Goal: Task Accomplishment & Management: Use online tool/utility

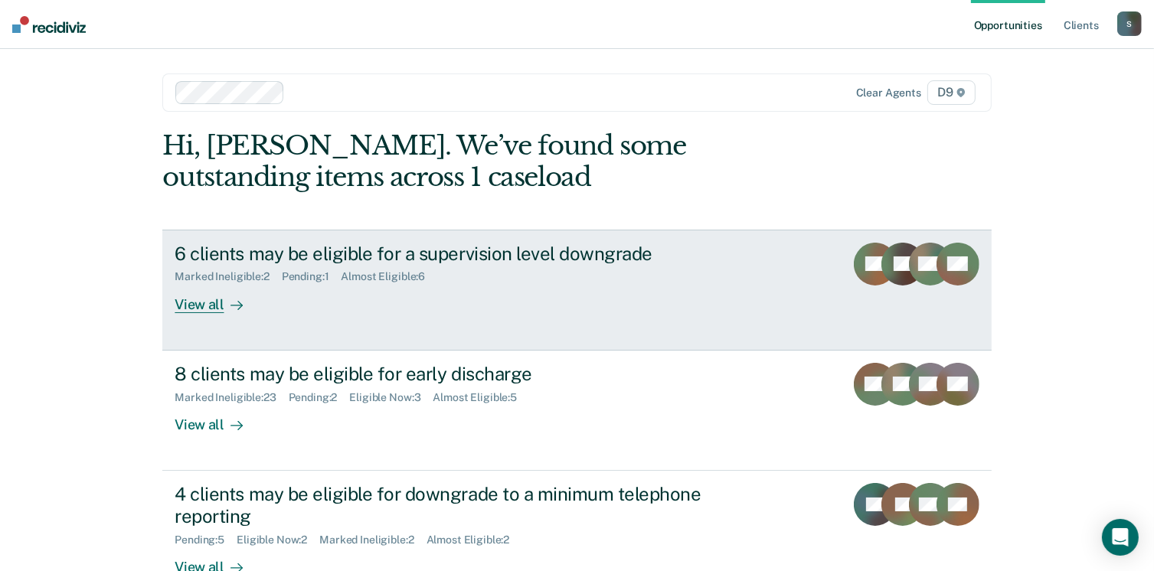
click at [211, 307] on div "View all" at bounding box center [218, 298] width 86 height 30
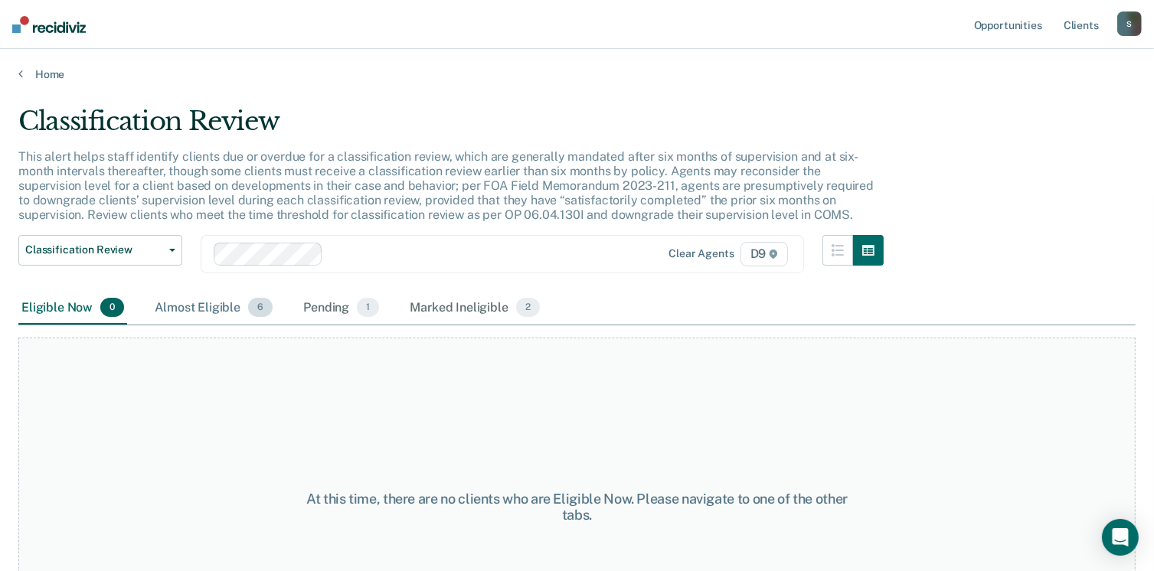
click at [175, 309] on div "Almost Eligible 6" at bounding box center [214, 309] width 124 height 34
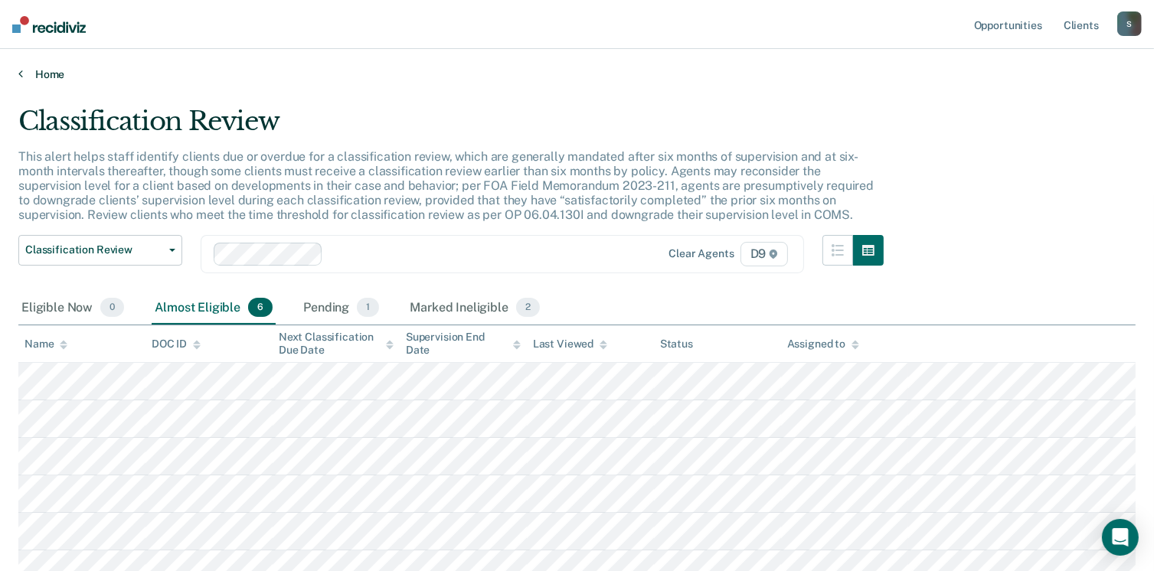
click at [43, 73] on link "Home" at bounding box center [576, 74] width 1117 height 14
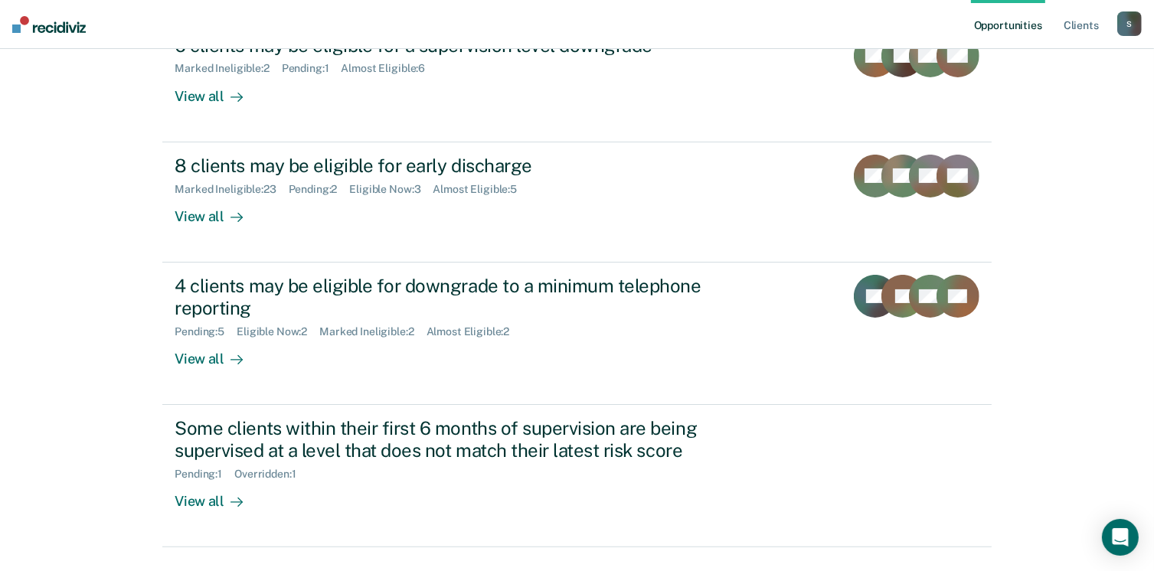
scroll to position [230, 0]
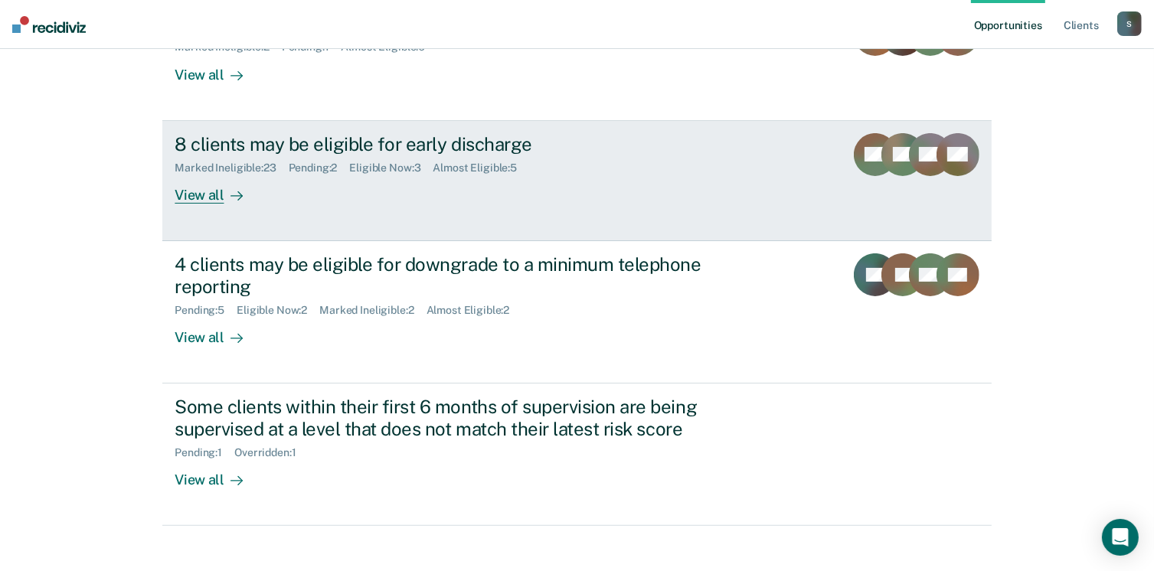
click at [258, 154] on div "8 clients may be eligible for early discharge" at bounding box center [444, 144] width 538 height 22
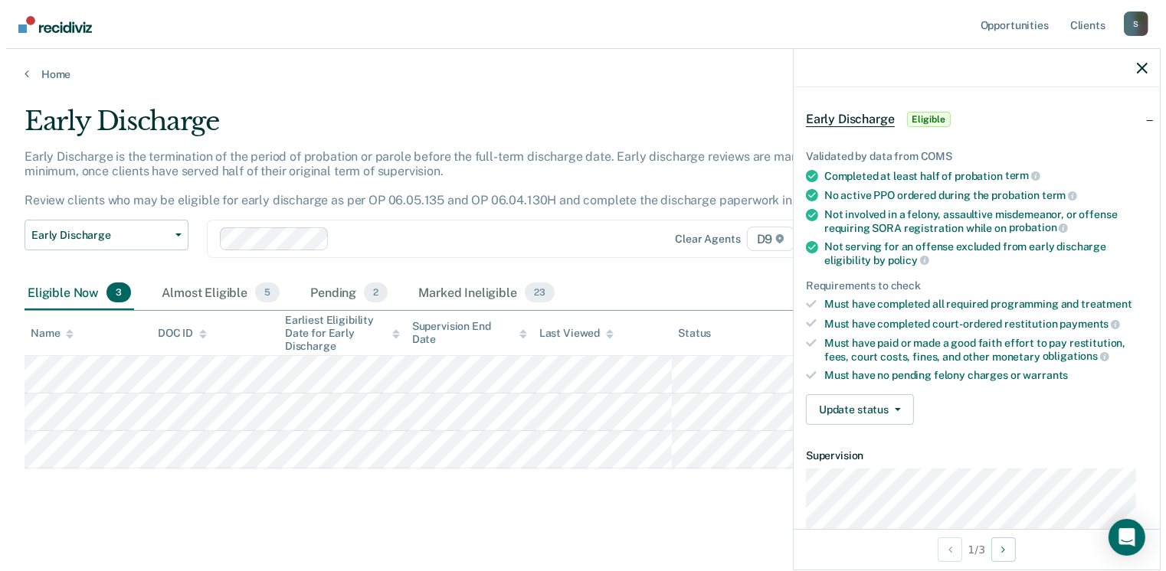
scroll to position [53, 0]
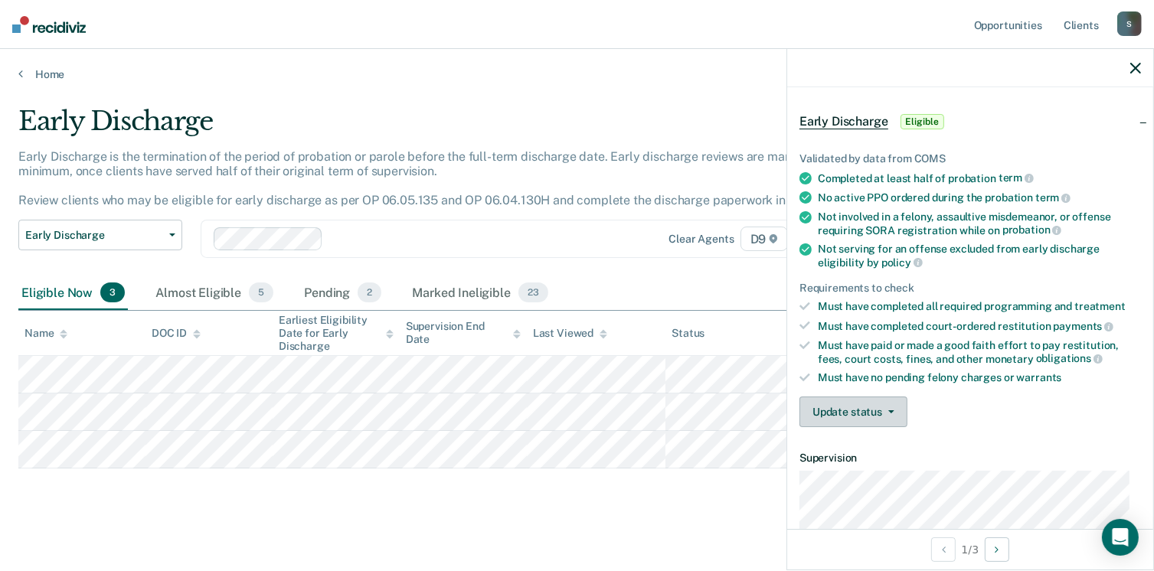
click at [879, 400] on button "Update status" at bounding box center [854, 412] width 108 height 31
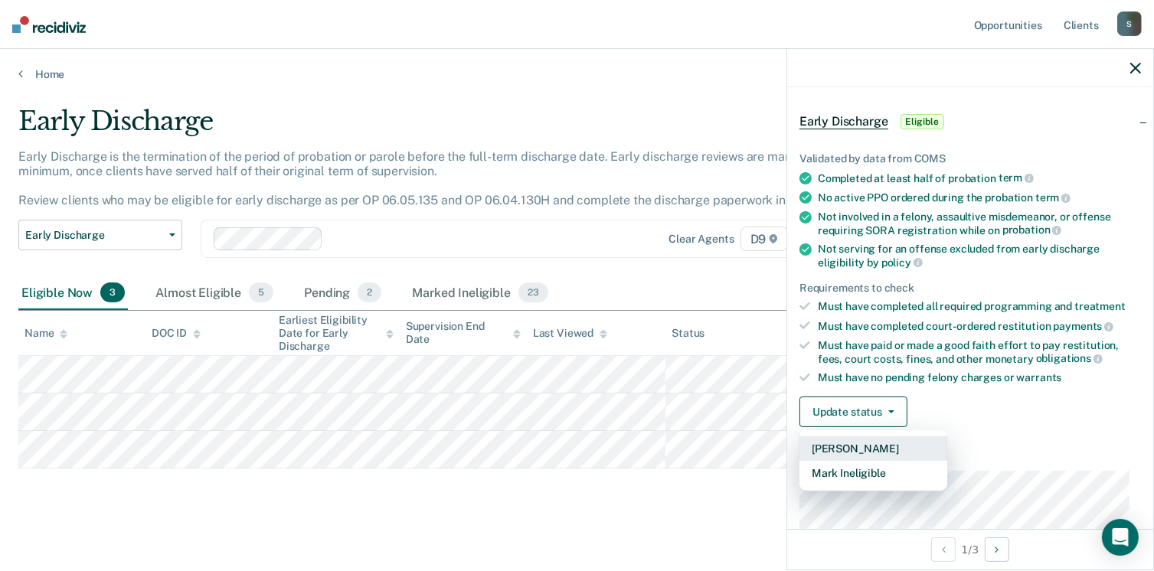
click at [862, 437] on button "[PERSON_NAME]" at bounding box center [874, 449] width 148 height 25
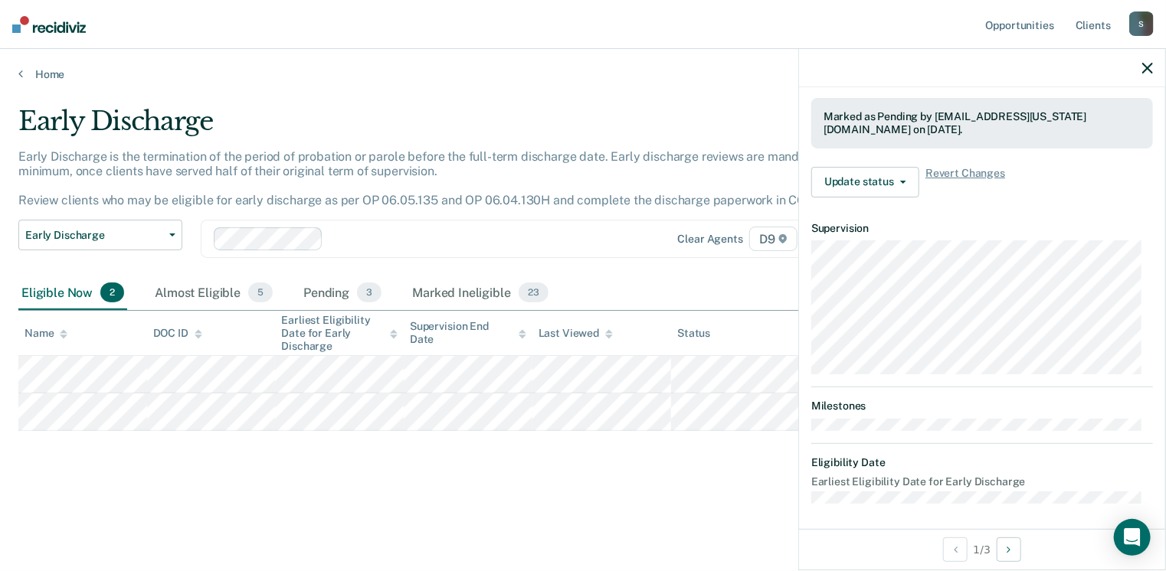
scroll to position [283, 0]
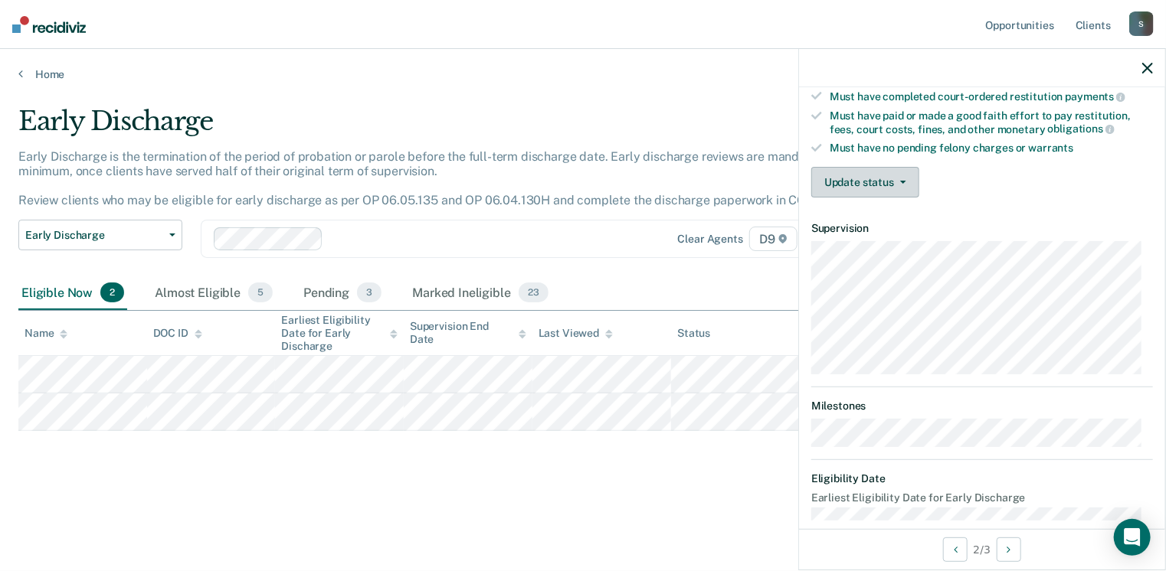
click at [852, 181] on button "Update status" at bounding box center [865, 182] width 108 height 31
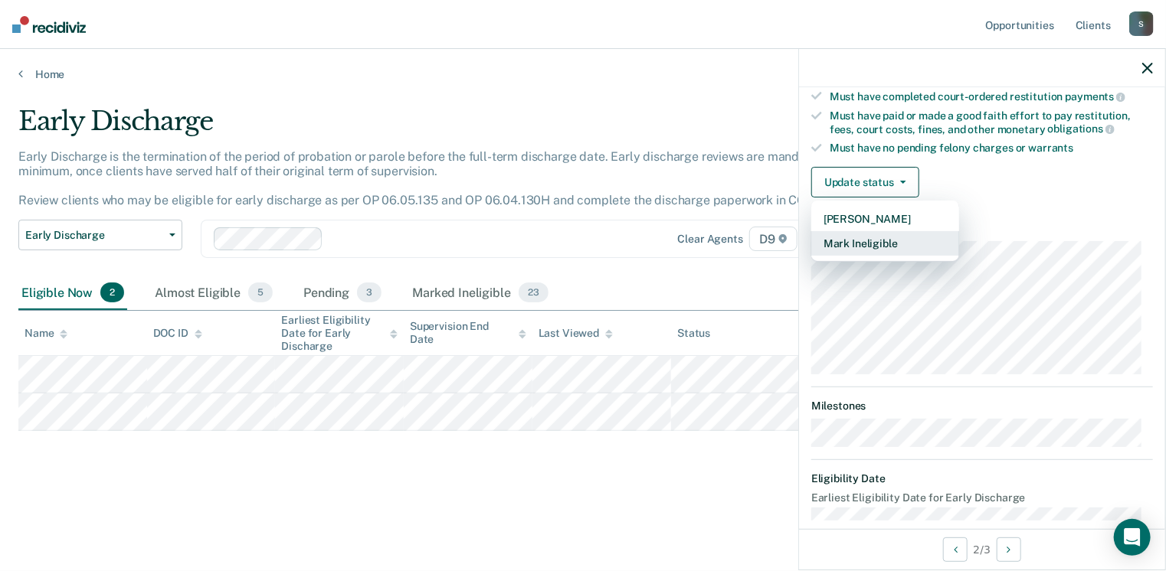
click at [872, 231] on button "Mark Ineligible" at bounding box center [885, 243] width 148 height 25
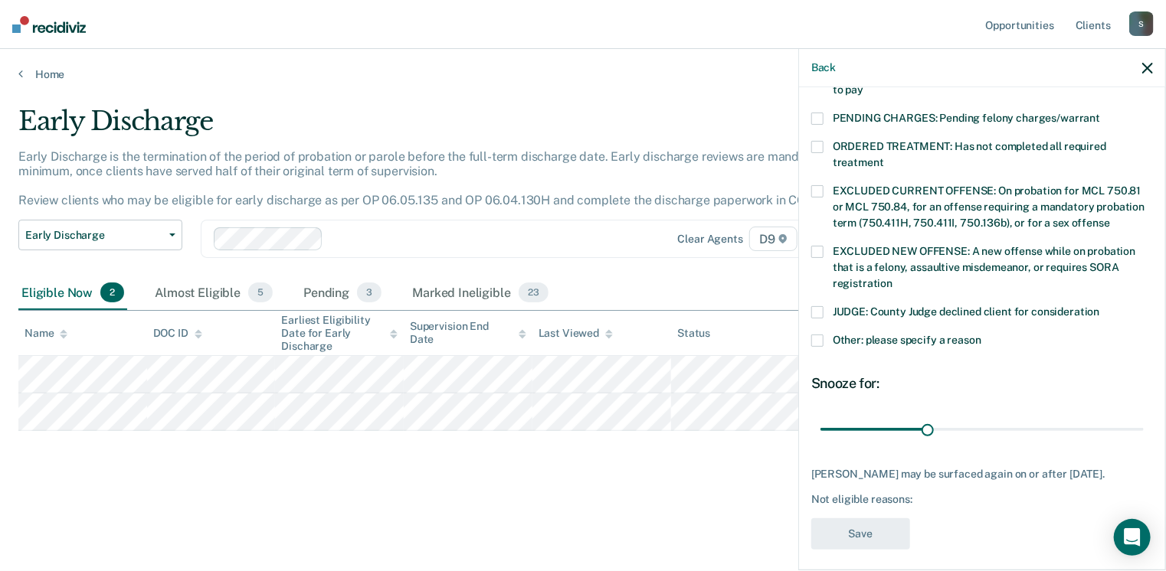
scroll to position [496, 0]
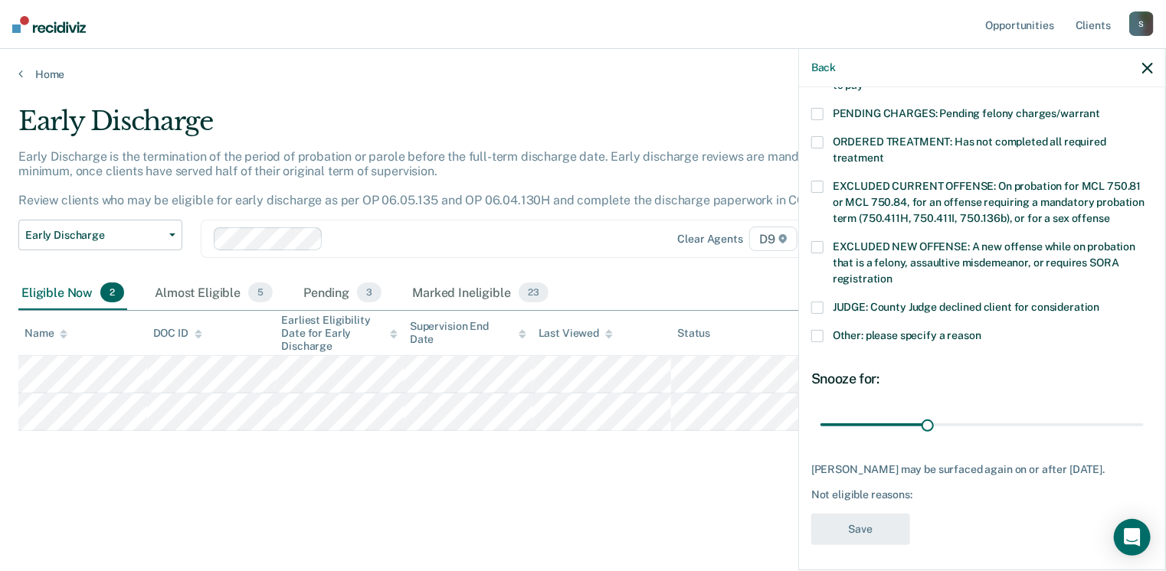
click at [817, 330] on span at bounding box center [817, 336] width 12 height 12
click at [981, 330] on input "Other: please specify a reason" at bounding box center [981, 330] width 0 height 0
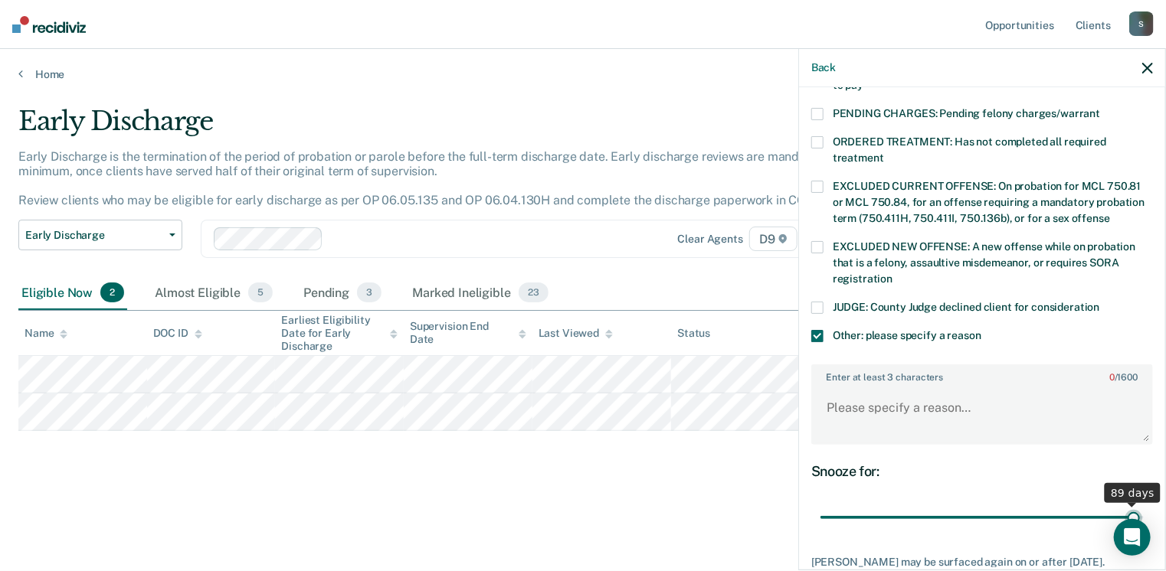
click at [1124, 505] on input "range" at bounding box center [981, 518] width 323 height 27
drag, startPoint x: 1125, startPoint y: 496, endPoint x: 1140, endPoint y: 496, distance: 15.3
type input "90"
click at [1140, 505] on input "range" at bounding box center [981, 518] width 323 height 27
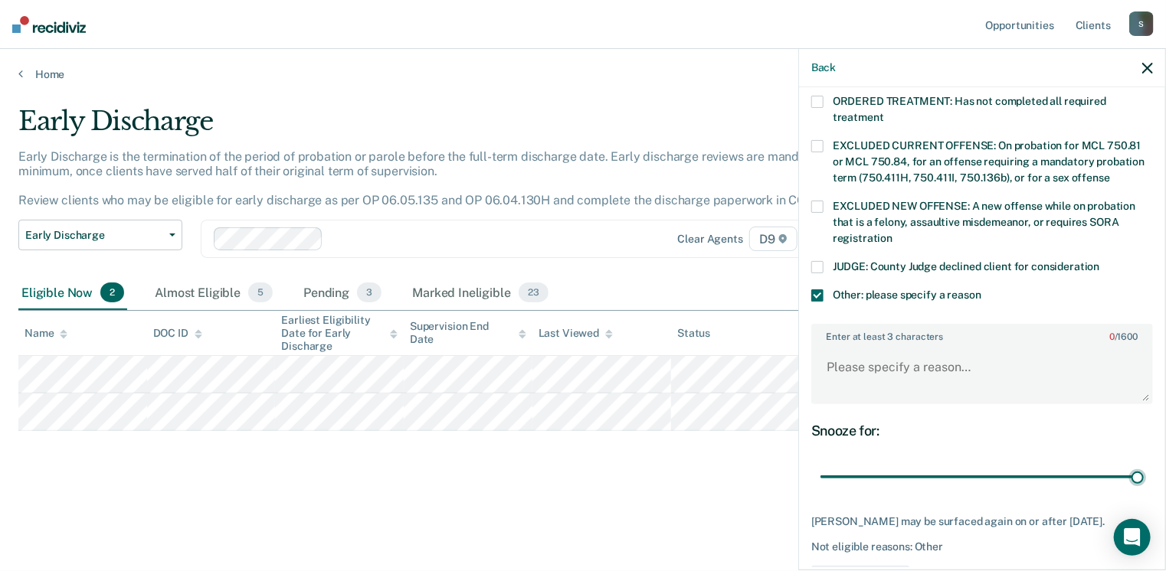
scroll to position [510, 0]
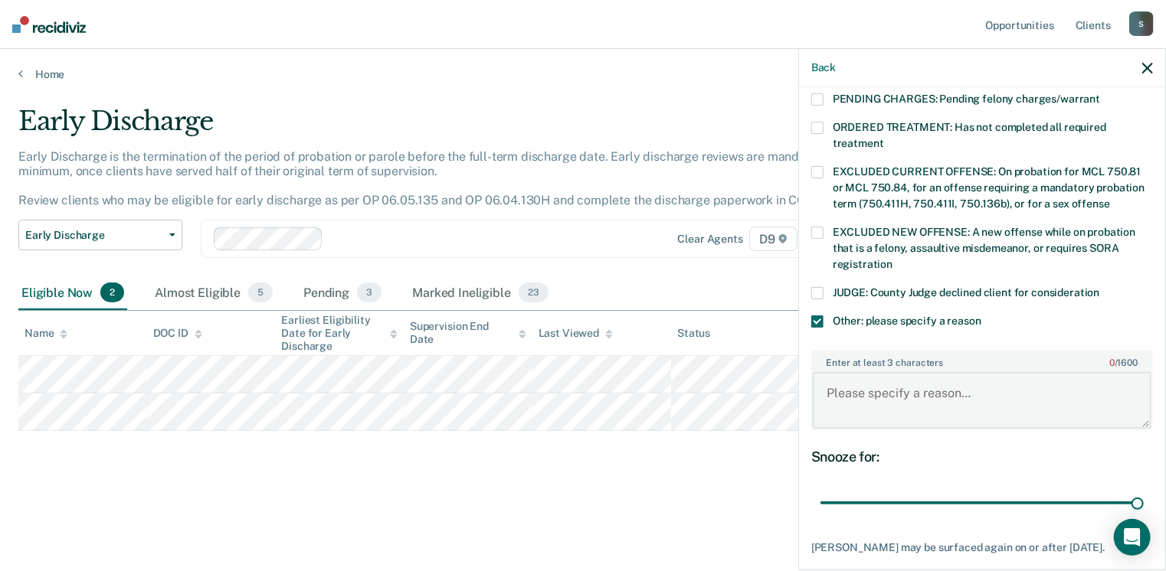
click at [873, 392] on textarea "Enter at least 3 characters 0 / 1600" at bounding box center [982, 400] width 339 height 57
type textarea "W"
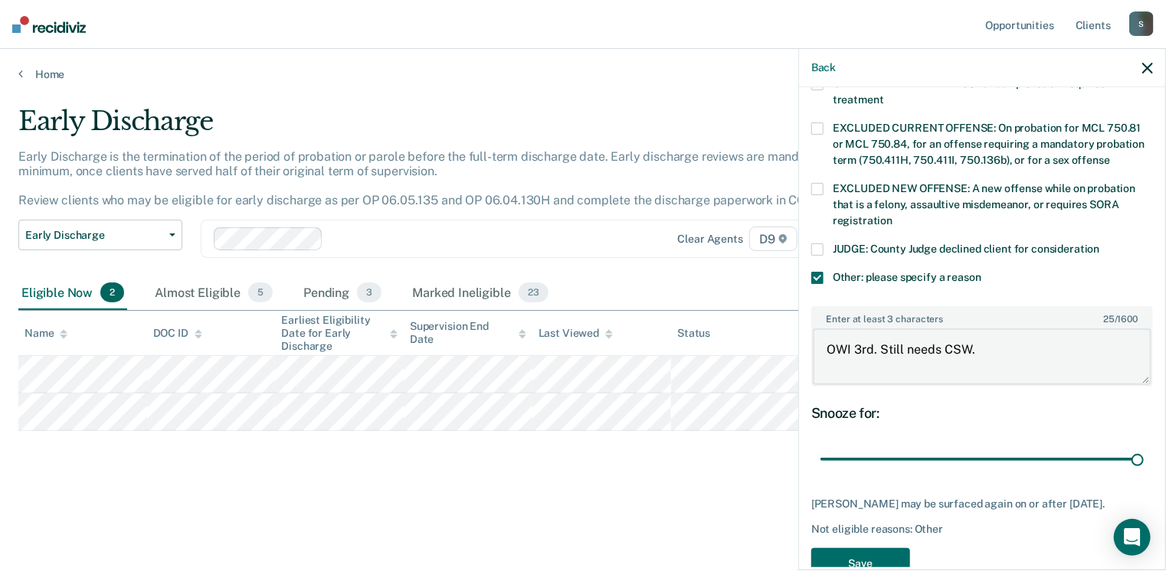
scroll to position [587, 0]
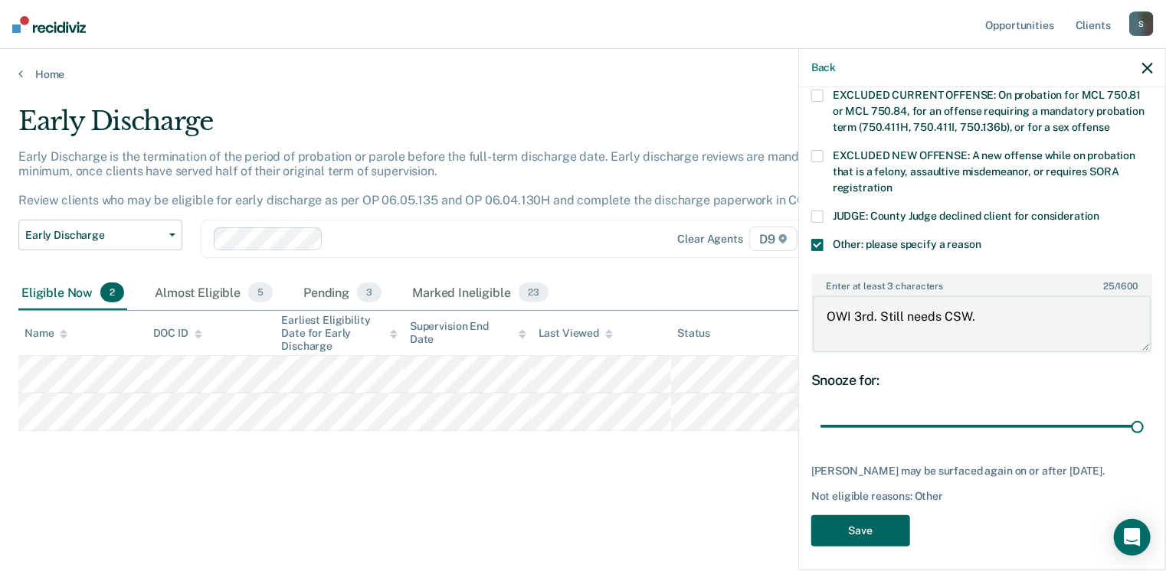
type textarea "OWI 3rd. Still needs CSW."
click at [877, 515] on button "Save" at bounding box center [860, 530] width 99 height 31
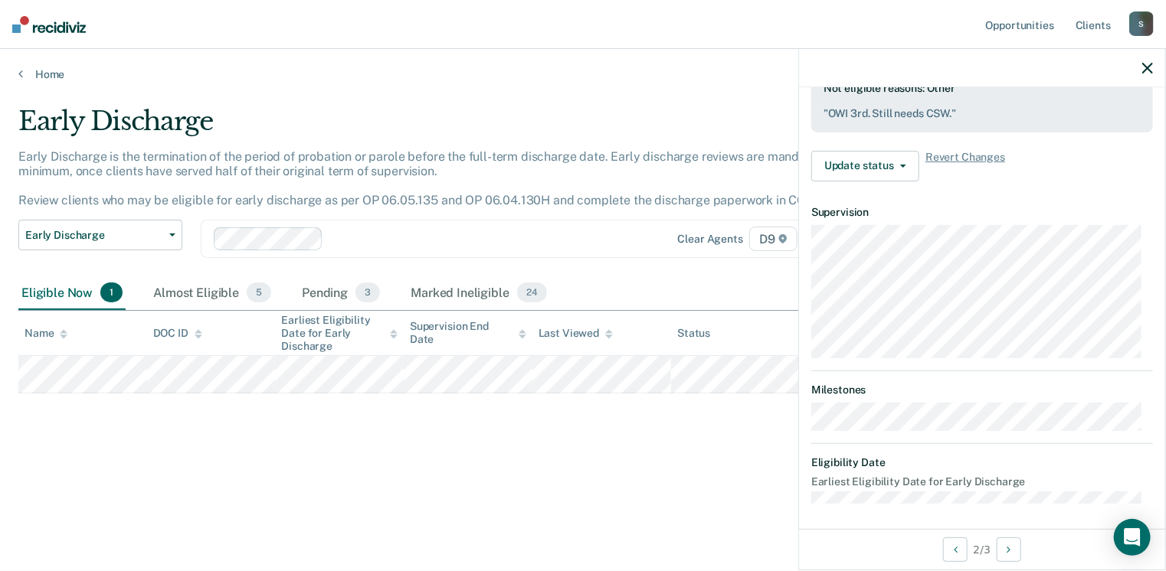
scroll to position [283, 0]
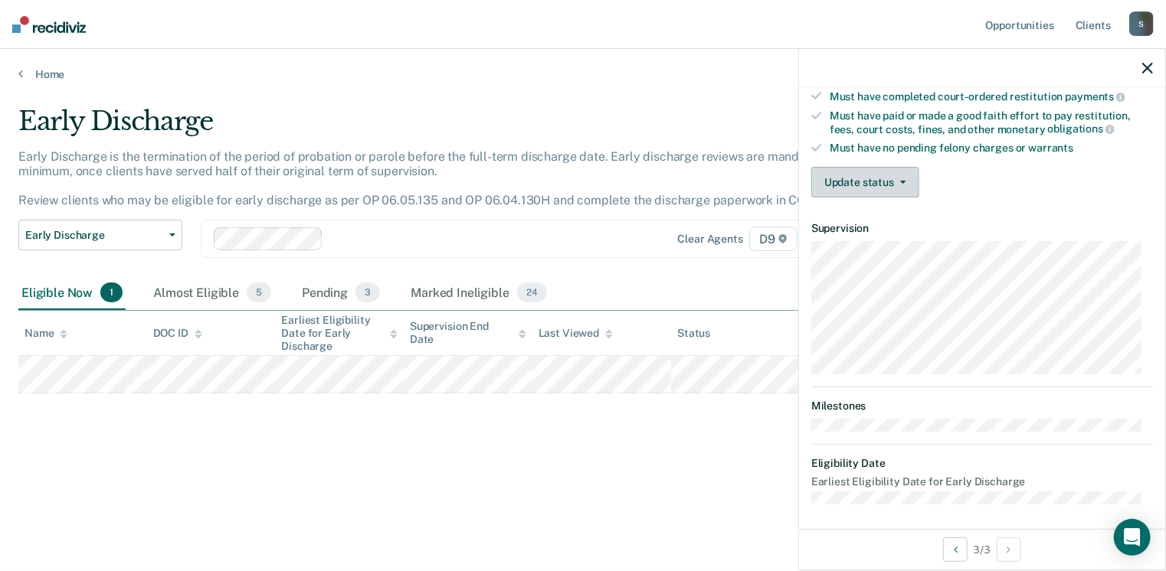
click at [874, 172] on button "Update status" at bounding box center [865, 182] width 108 height 31
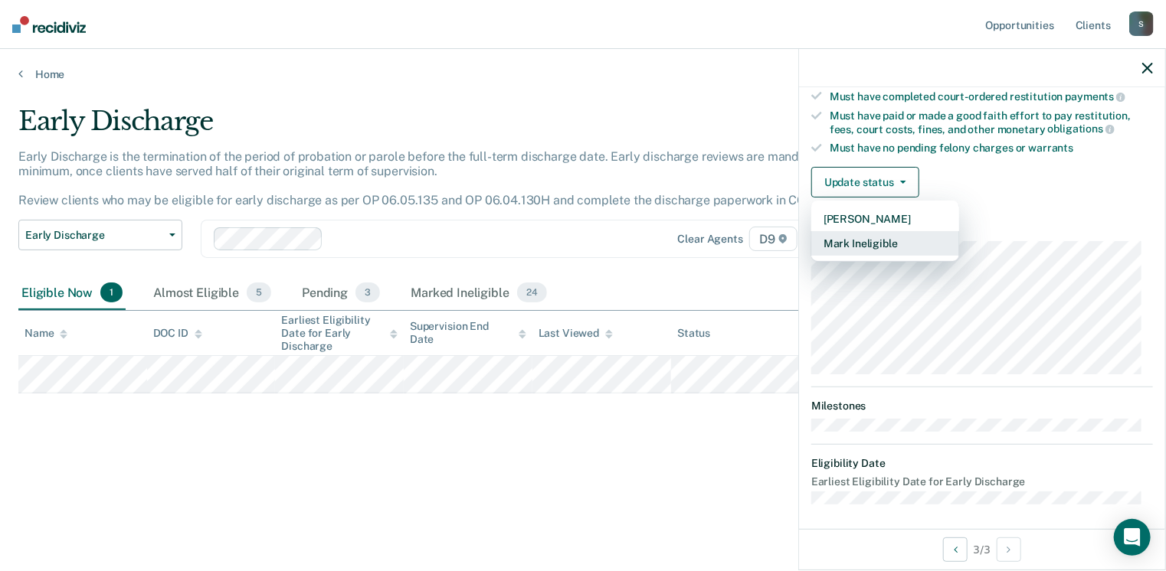
click at [882, 234] on button "Mark Ineligible" at bounding box center [885, 243] width 148 height 25
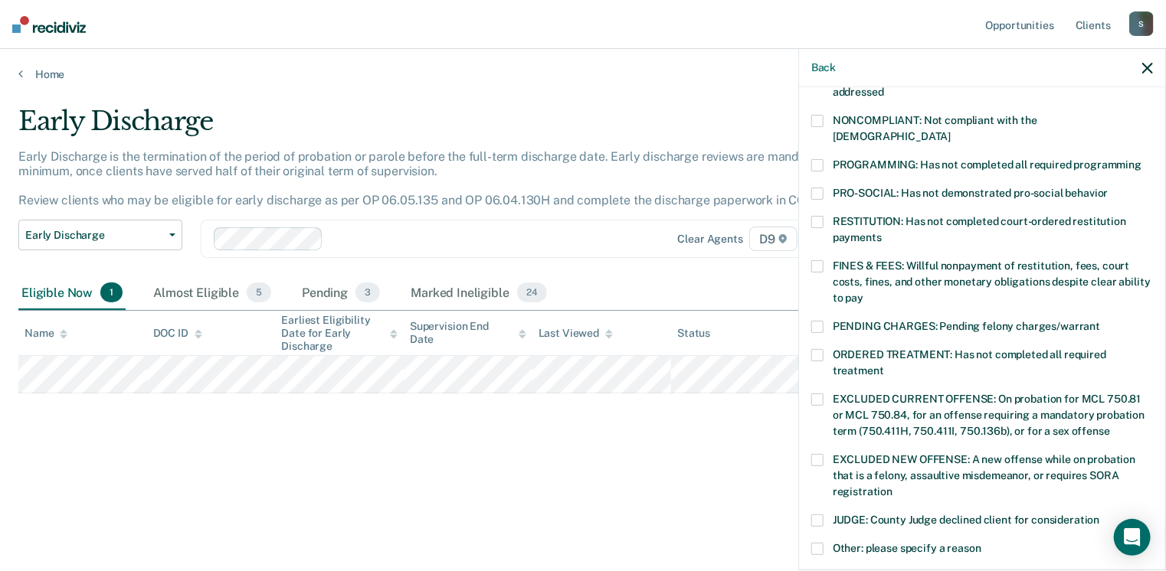
click at [816, 216] on span at bounding box center [817, 222] width 12 height 12
click at [882, 232] on input "RESTITUTION: Has not completed court-ordered restitution payments" at bounding box center [882, 232] width 0 height 0
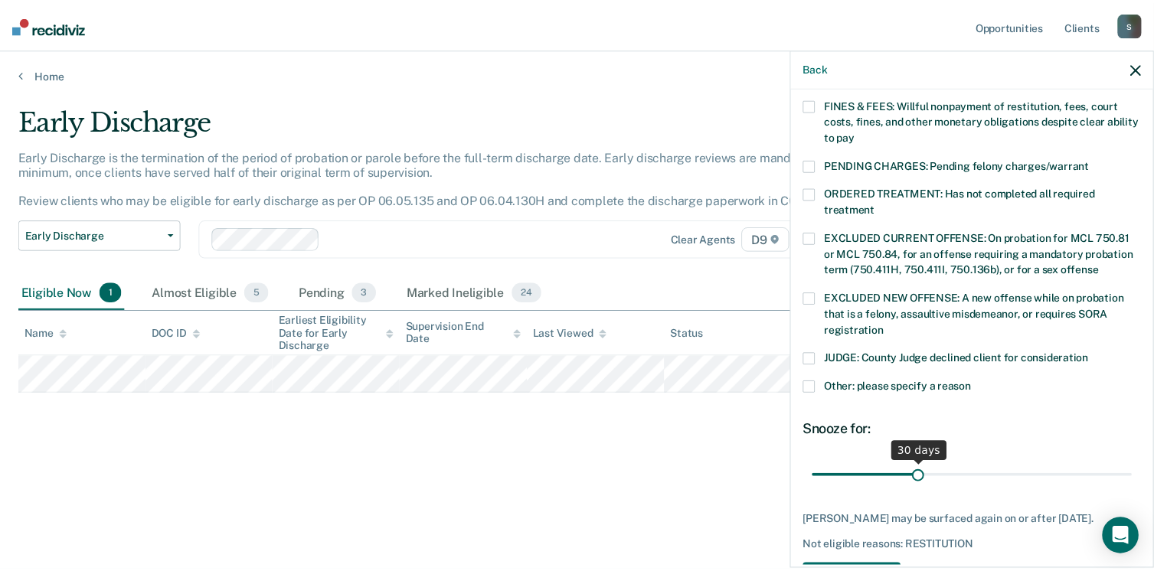
scroll to position [483, 0]
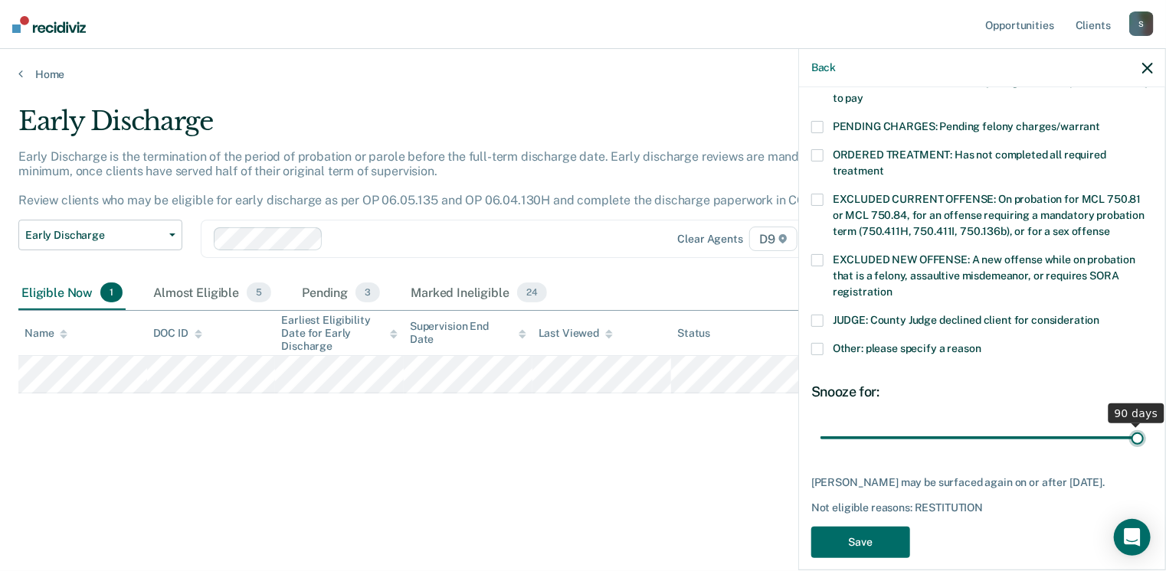
type input "90"
click at [1124, 425] on input "range" at bounding box center [981, 438] width 323 height 27
click at [876, 527] on button "Save" at bounding box center [860, 542] width 99 height 31
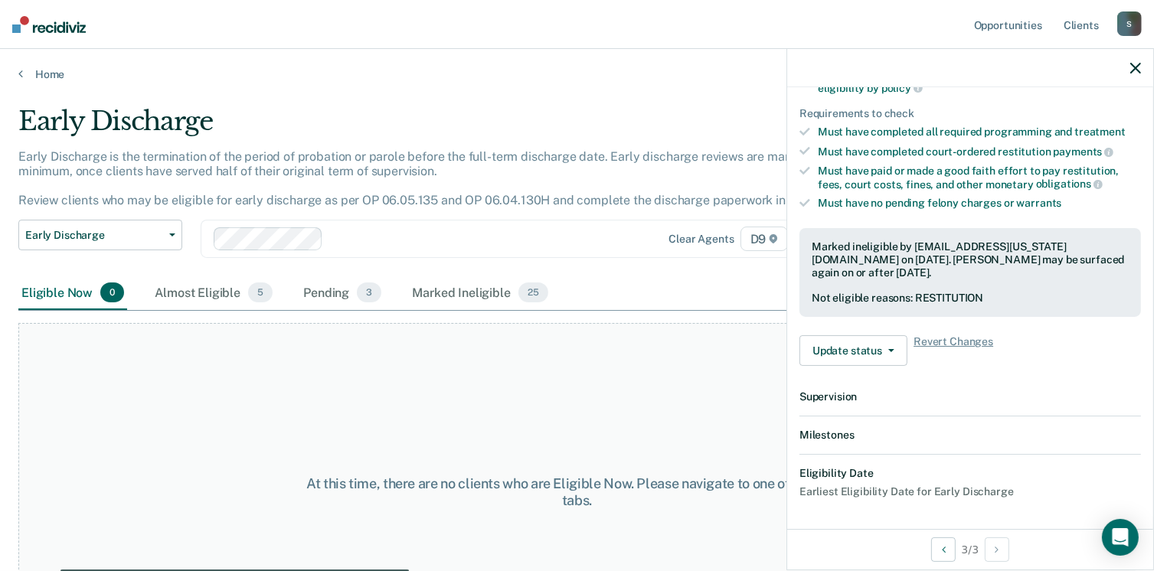
scroll to position [396, 0]
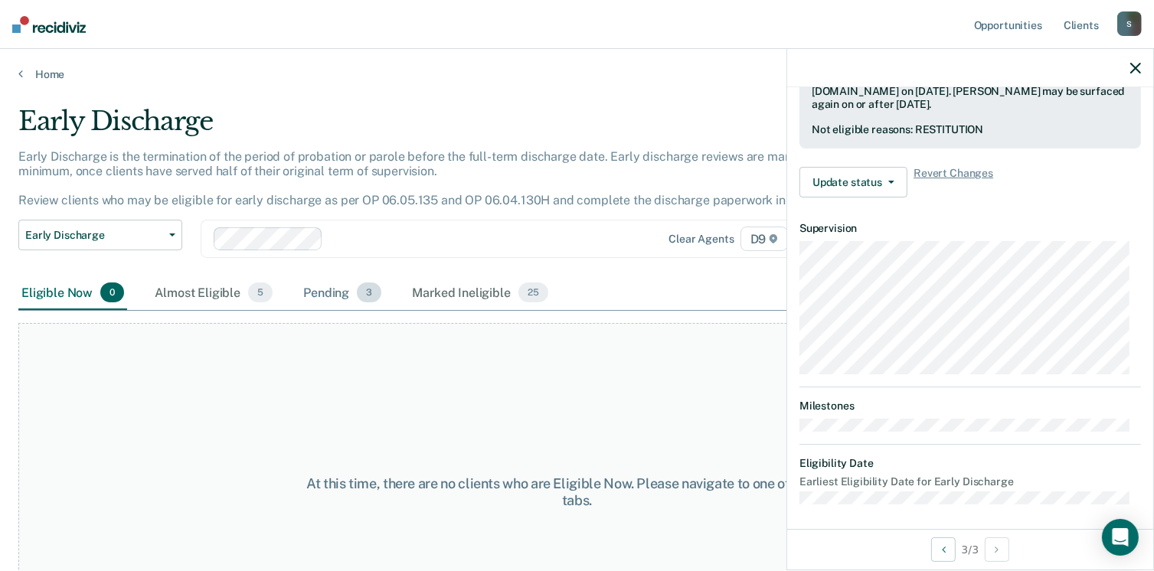
click at [329, 295] on div "Pending 3" at bounding box center [342, 293] width 84 height 34
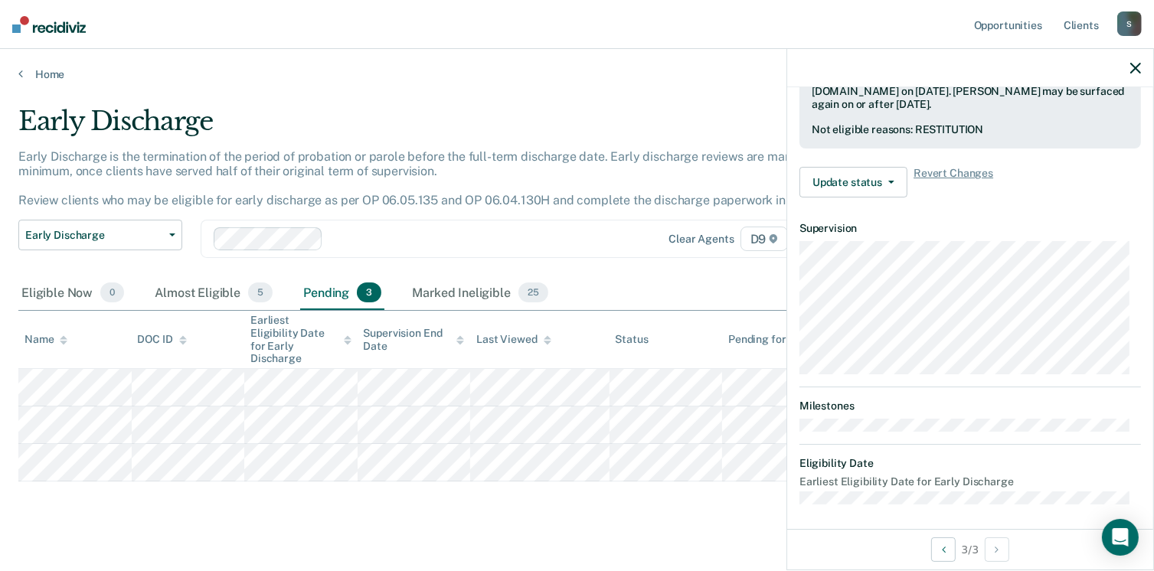
scroll to position [358, 0]
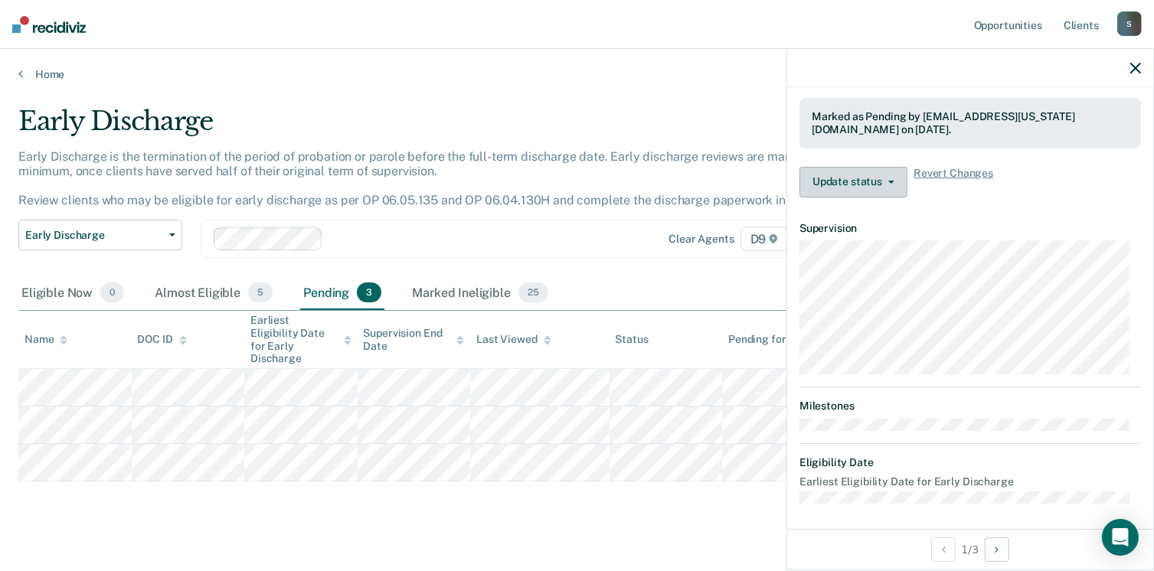
click at [836, 179] on button "Update status" at bounding box center [854, 182] width 108 height 31
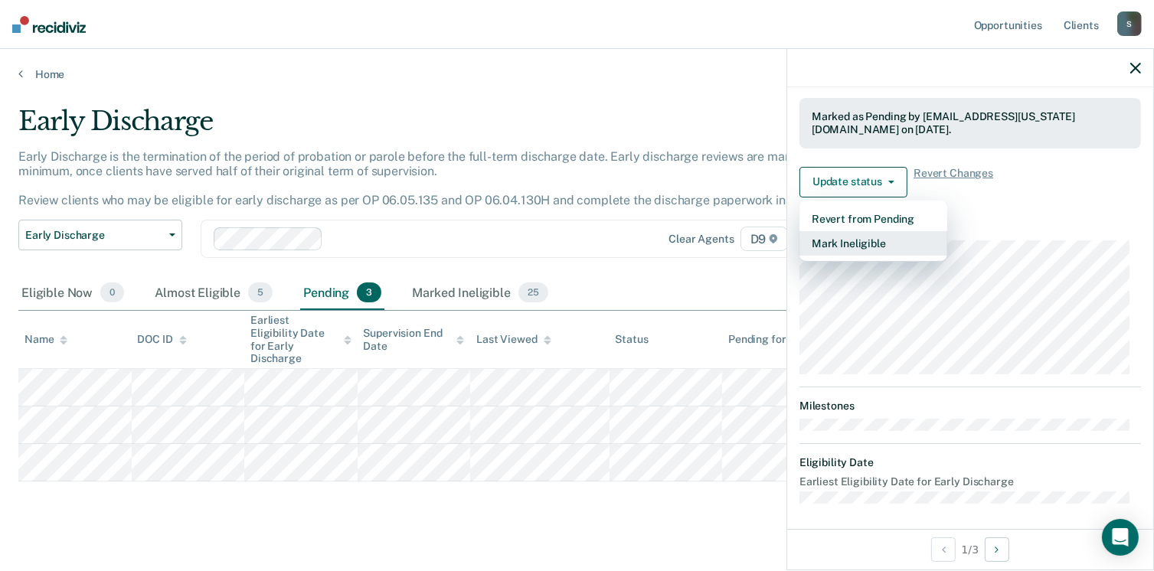
click at [842, 234] on button "Mark Ineligible" at bounding box center [874, 243] width 148 height 25
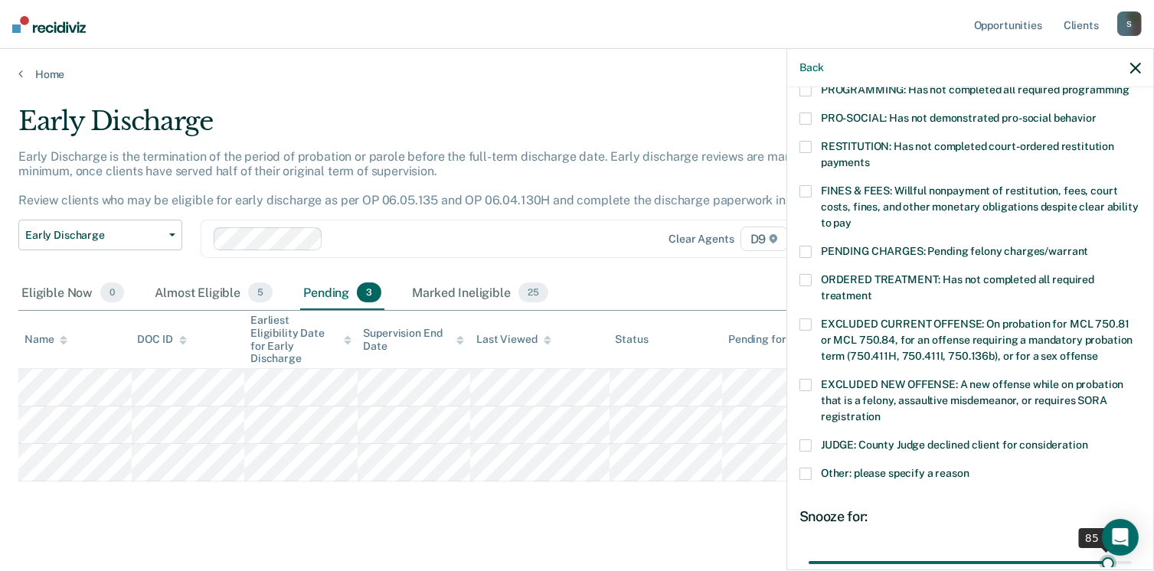
click at [1097, 550] on input "range" at bounding box center [970, 563] width 323 height 27
drag, startPoint x: 1097, startPoint y: 543, endPoint x: 1108, endPoint y: 543, distance: 11.5
type input "88"
click at [1108, 550] on input "range" at bounding box center [970, 563] width 323 height 27
click at [801, 445] on div "JUDGE: County Judge declined client for consideration" at bounding box center [971, 454] width 342 height 28
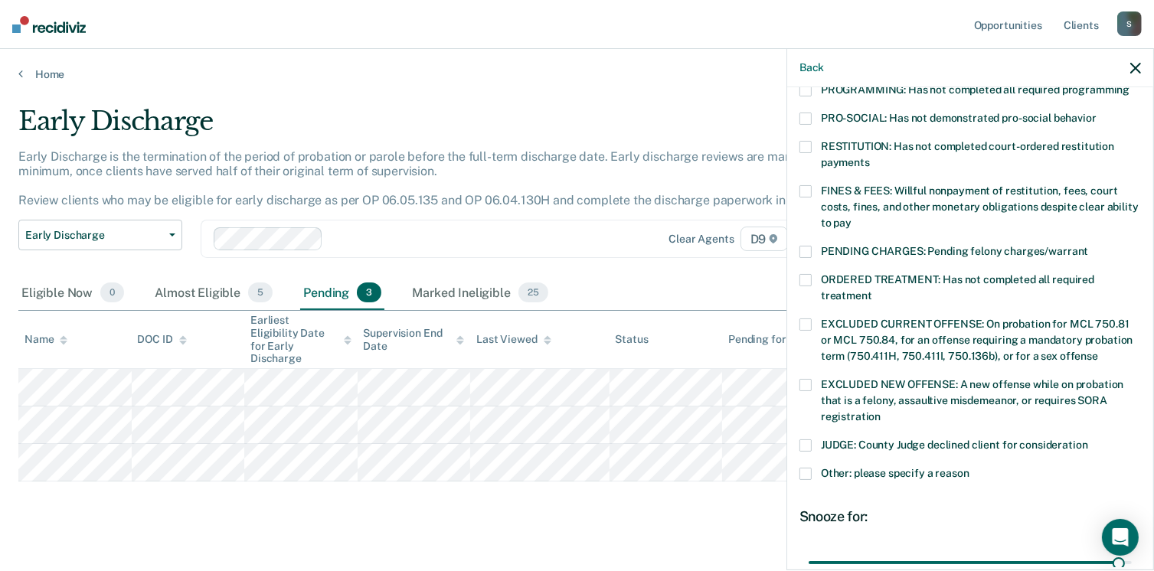
click at [805, 468] on span at bounding box center [806, 474] width 12 height 12
click at [970, 468] on input "Other: please specify a reason" at bounding box center [970, 468] width 0 height 0
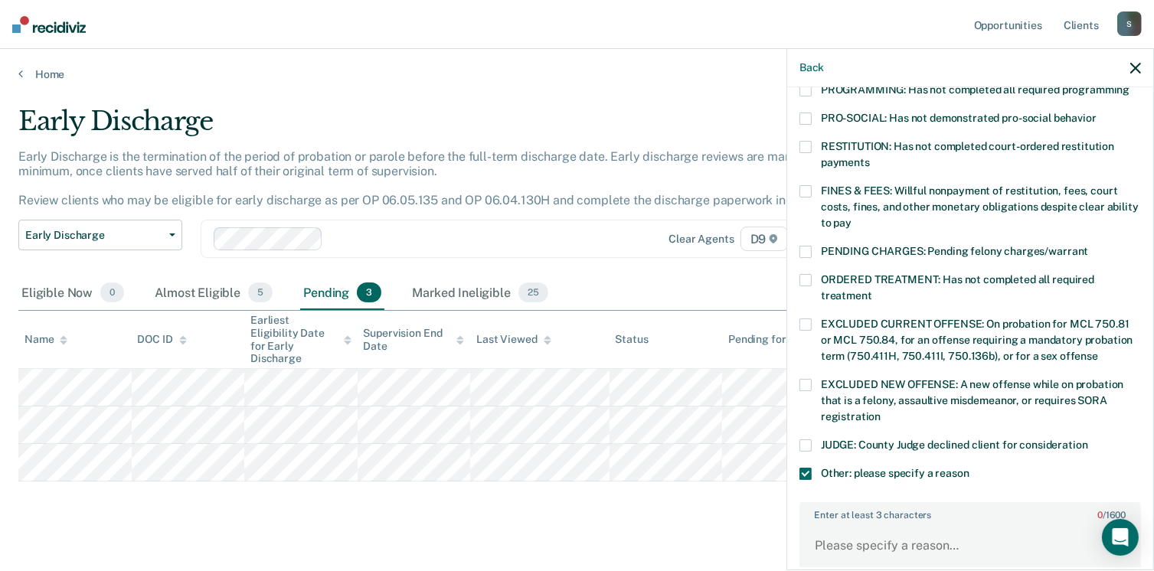
click at [806, 440] on span at bounding box center [806, 446] width 12 height 12
click at [1088, 440] on input "JUDGE: County Judge declined client for consideration" at bounding box center [1088, 440] width 0 height 0
click at [873, 525] on textarea "Enter at least 3 characters 0 / 1600" at bounding box center [970, 553] width 339 height 57
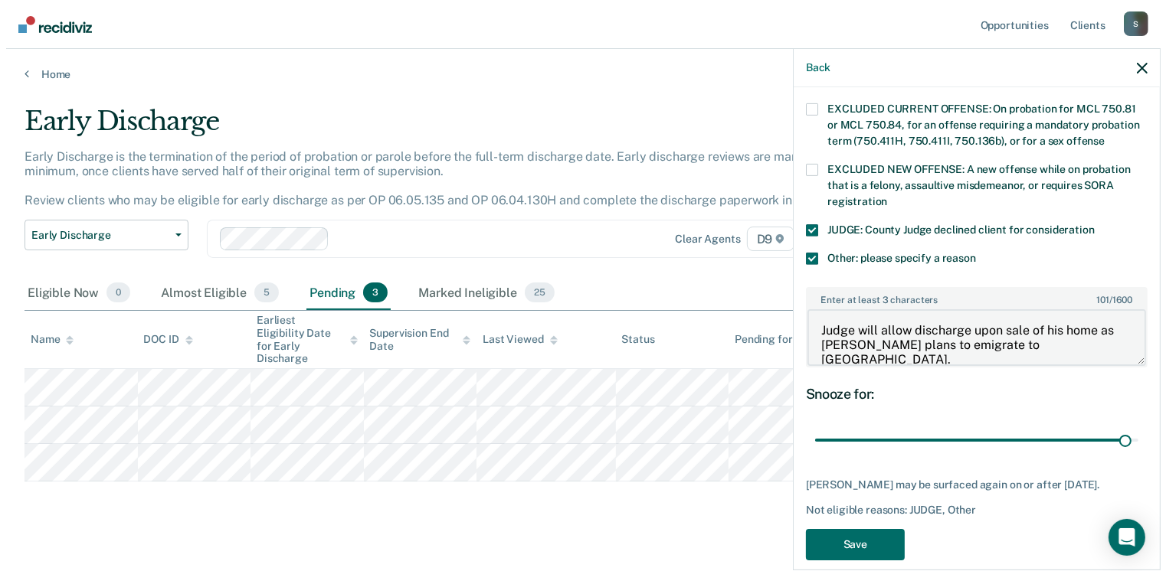
scroll to position [574, 0]
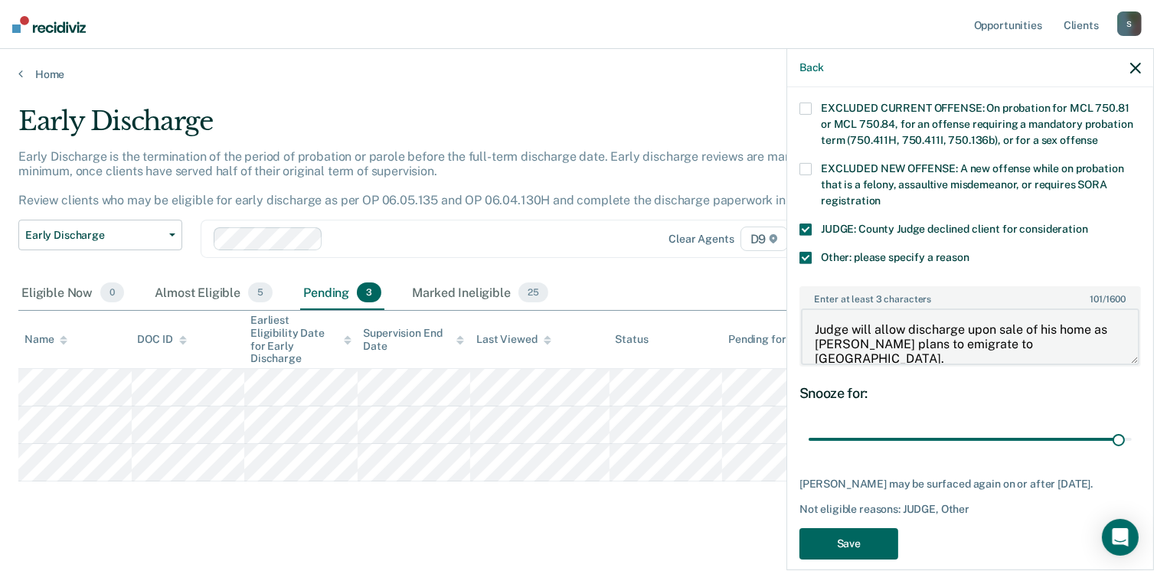
type textarea "Judge will allow discharge upon sale of his home as [PERSON_NAME] plans to emig…"
click at [865, 528] on button "Save" at bounding box center [849, 543] width 99 height 31
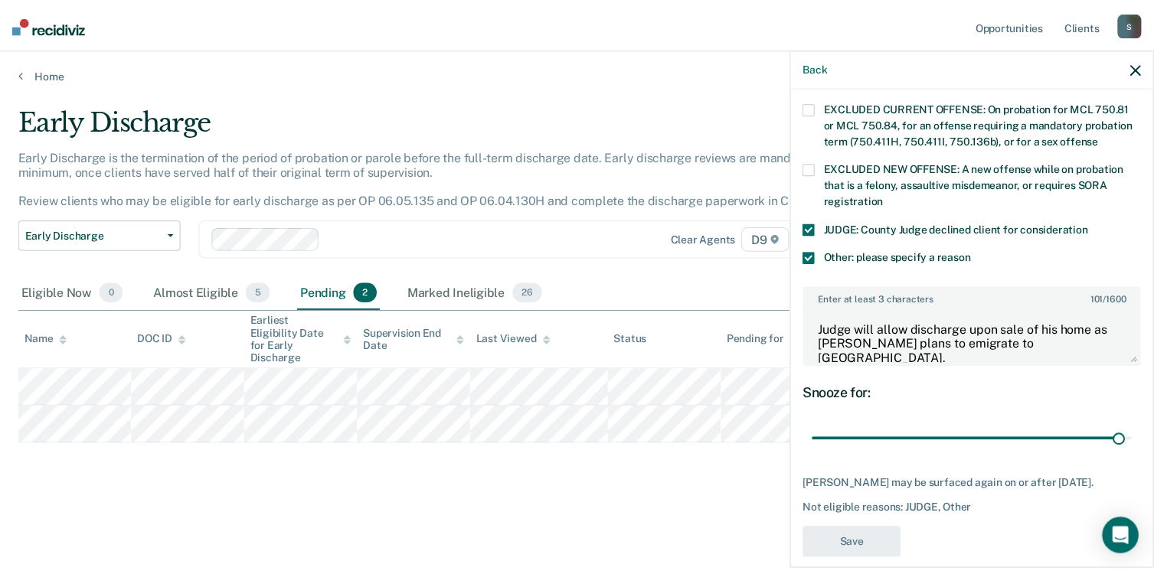
scroll to position [434, 0]
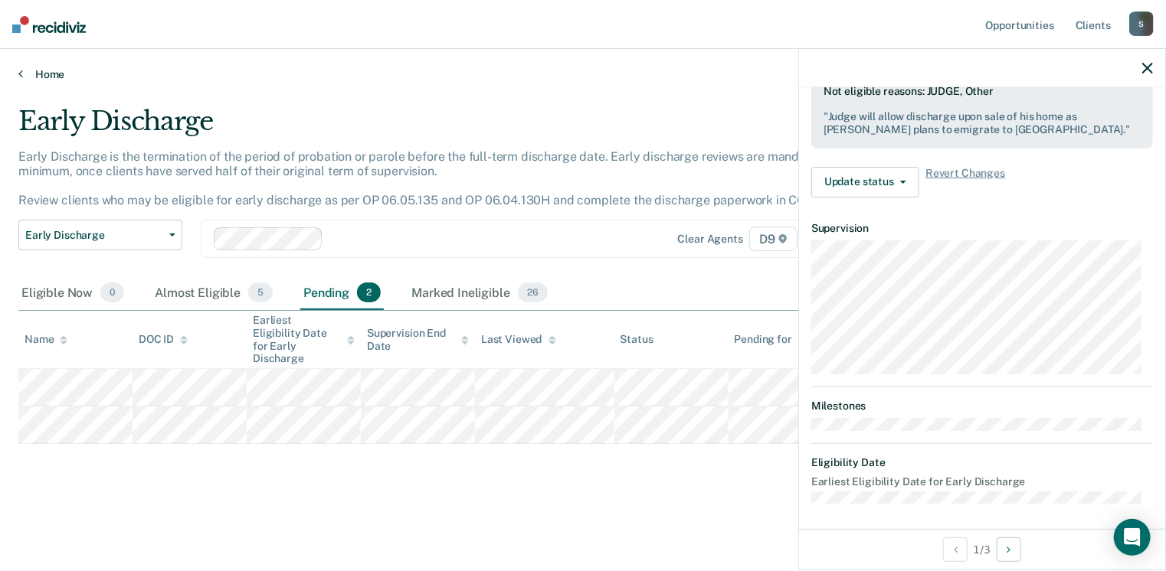
click at [38, 79] on link "Home" at bounding box center [582, 74] width 1129 height 14
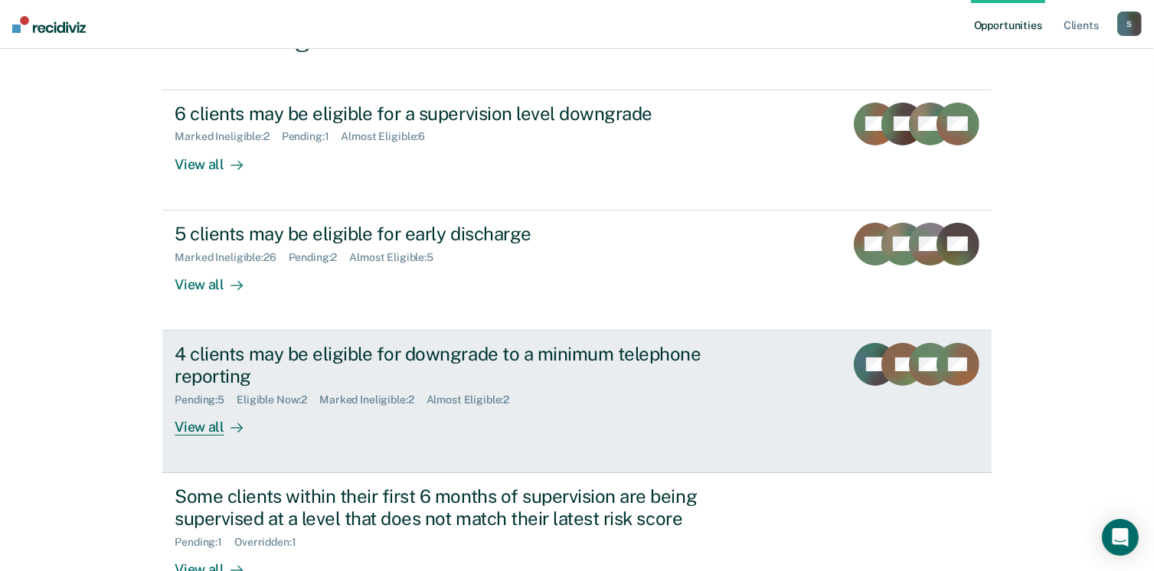
scroll to position [153, 0]
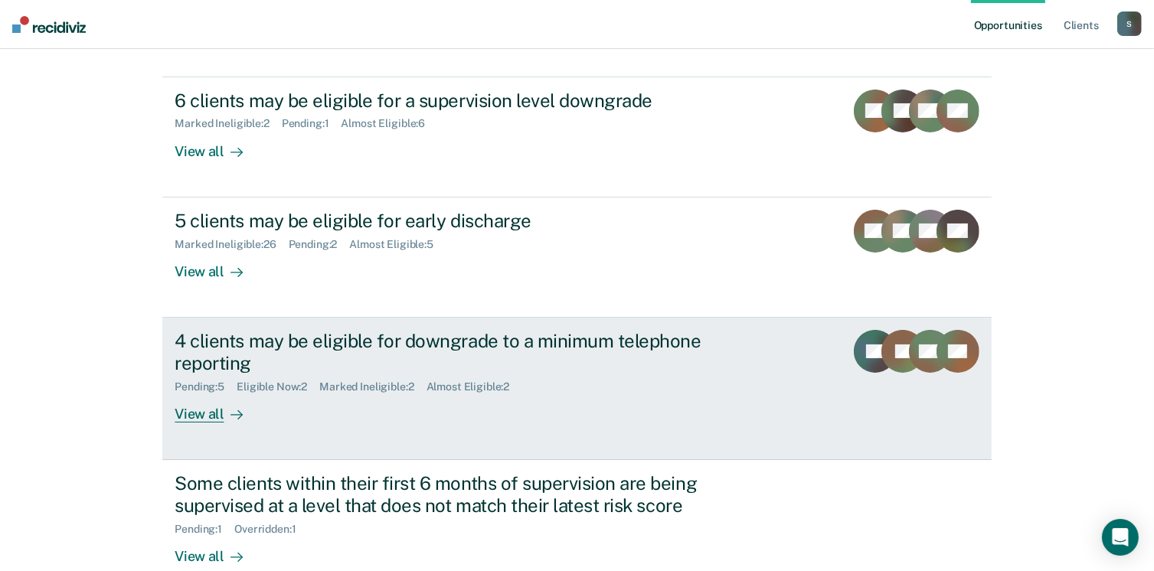
click at [238, 360] on div "4 clients may be eligible for downgrade to a minimum telephone reporting" at bounding box center [444, 352] width 538 height 44
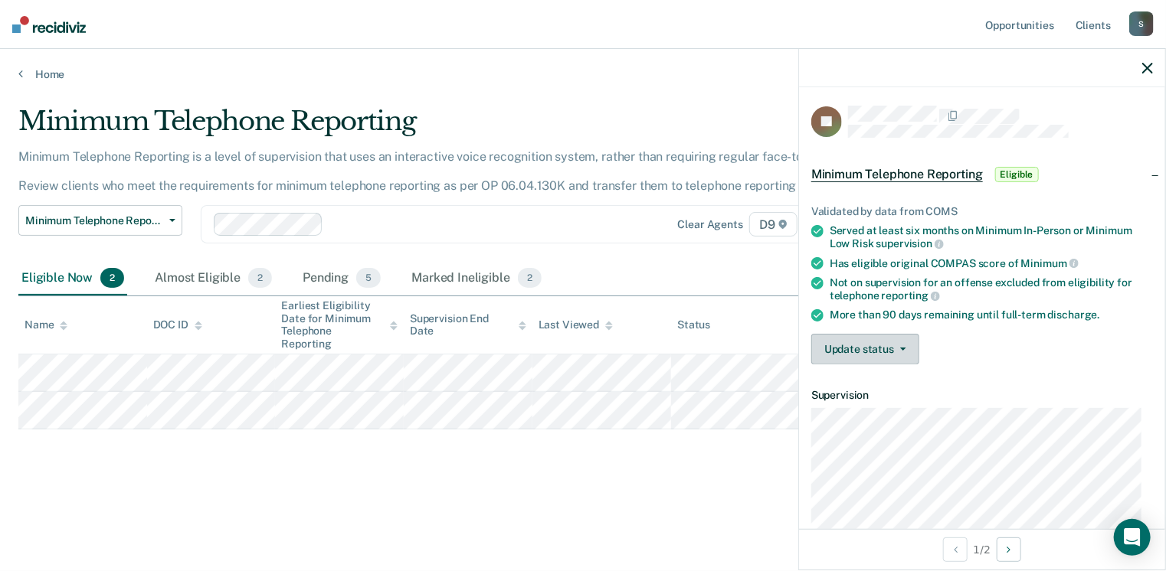
click at [888, 347] on button "Update status" at bounding box center [865, 349] width 108 height 31
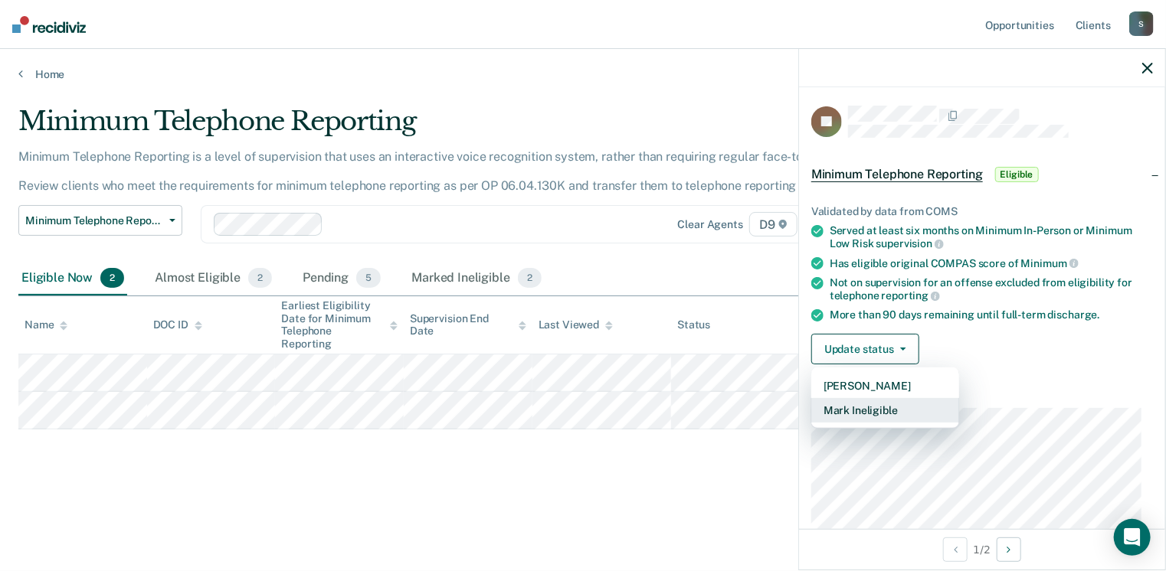
click at [895, 399] on button "Mark Ineligible" at bounding box center [885, 410] width 148 height 25
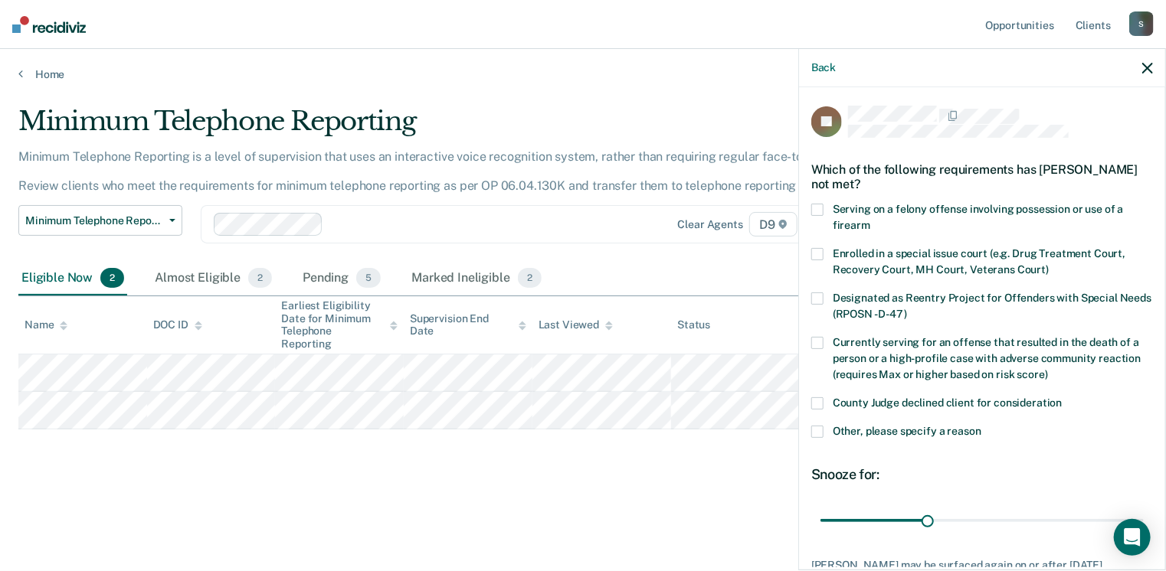
click at [824, 423] on div "County Judge declined client for consideration" at bounding box center [982, 411] width 342 height 28
click at [824, 426] on label "Other, please specify a reason" at bounding box center [982, 434] width 342 height 16
click at [981, 426] on input "Other, please specify a reason" at bounding box center [981, 426] width 0 height 0
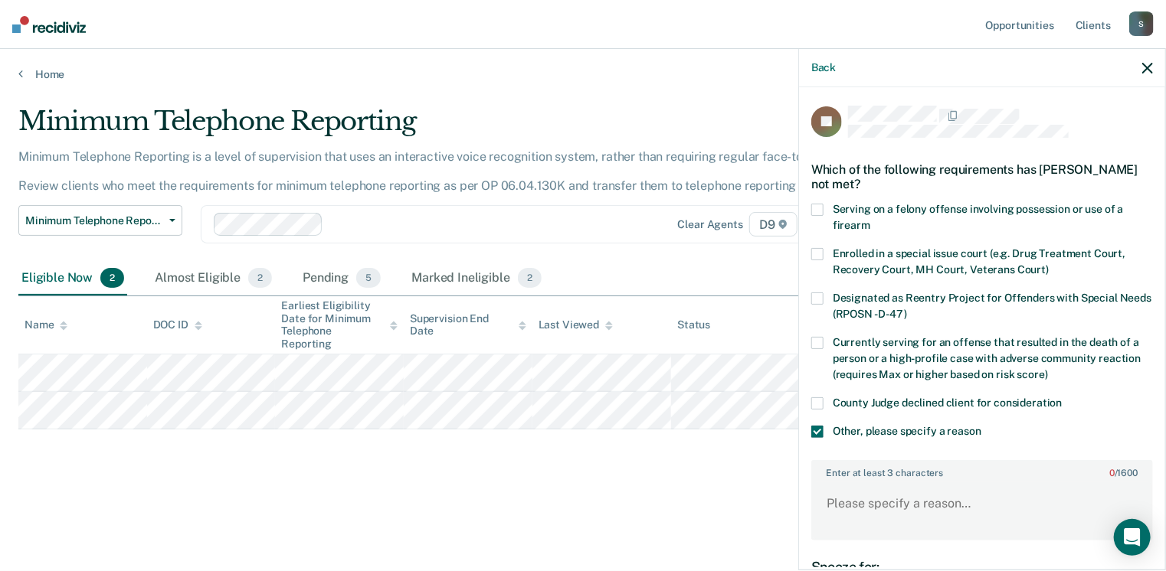
scroll to position [190, 0]
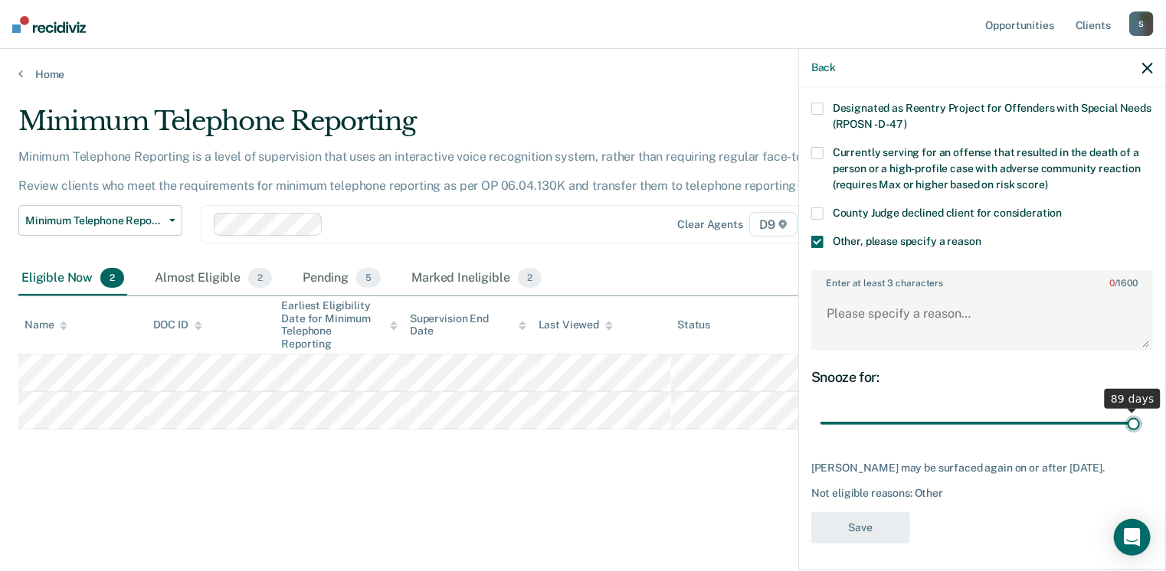
click at [1121, 422] on input "range" at bounding box center [981, 424] width 323 height 27
drag, startPoint x: 1121, startPoint y: 422, endPoint x: 1130, endPoint y: 420, distance: 9.3
type input "90"
click at [1130, 420] on input "range" at bounding box center [981, 424] width 323 height 27
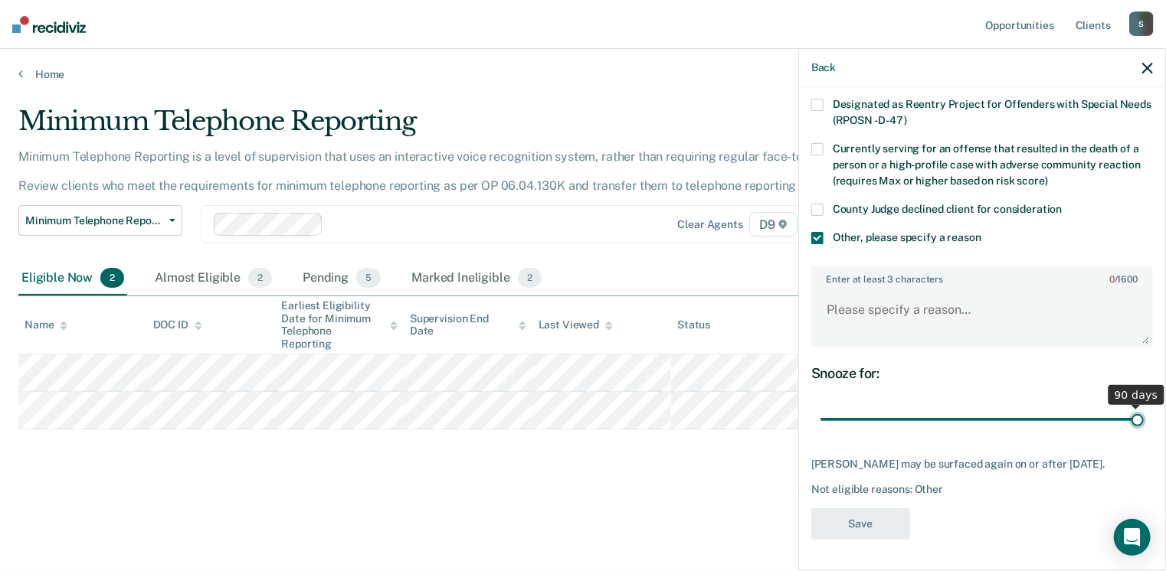
scroll to position [203, 0]
click at [856, 310] on textarea "Enter at least 3 characters 0 / 1600" at bounding box center [982, 317] width 339 height 57
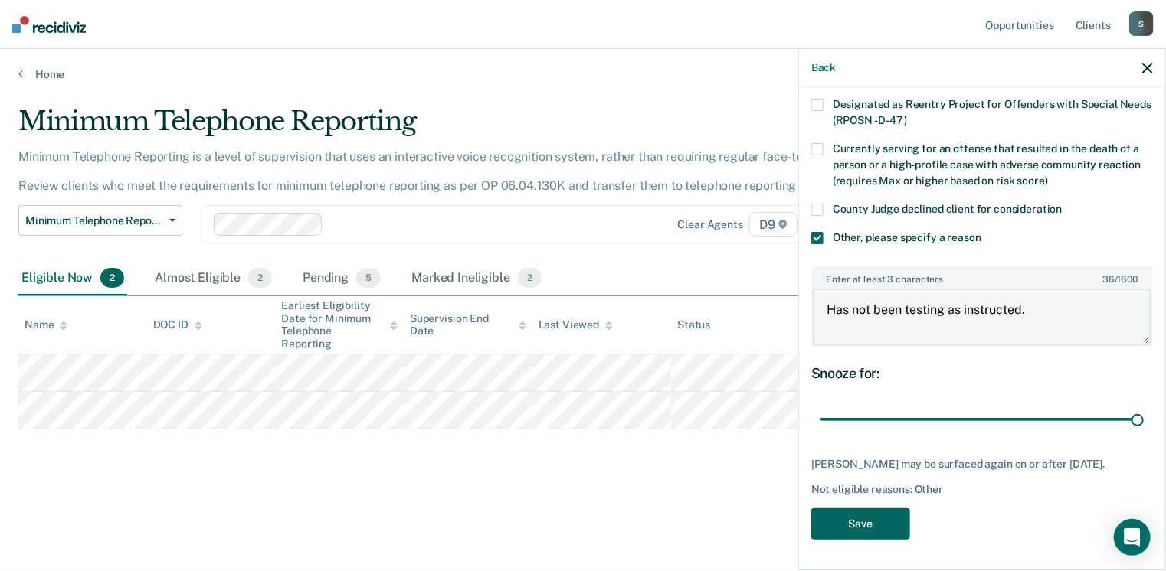
type textarea "Has not been testing as instructed."
click at [842, 513] on button "Save" at bounding box center [860, 524] width 99 height 31
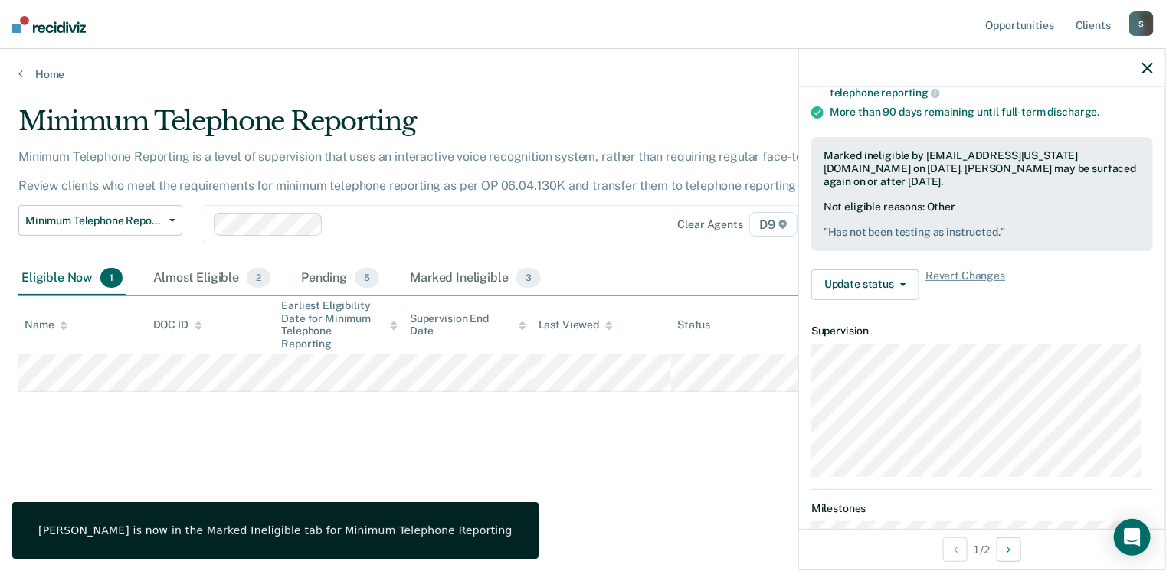
scroll to position [201, 0]
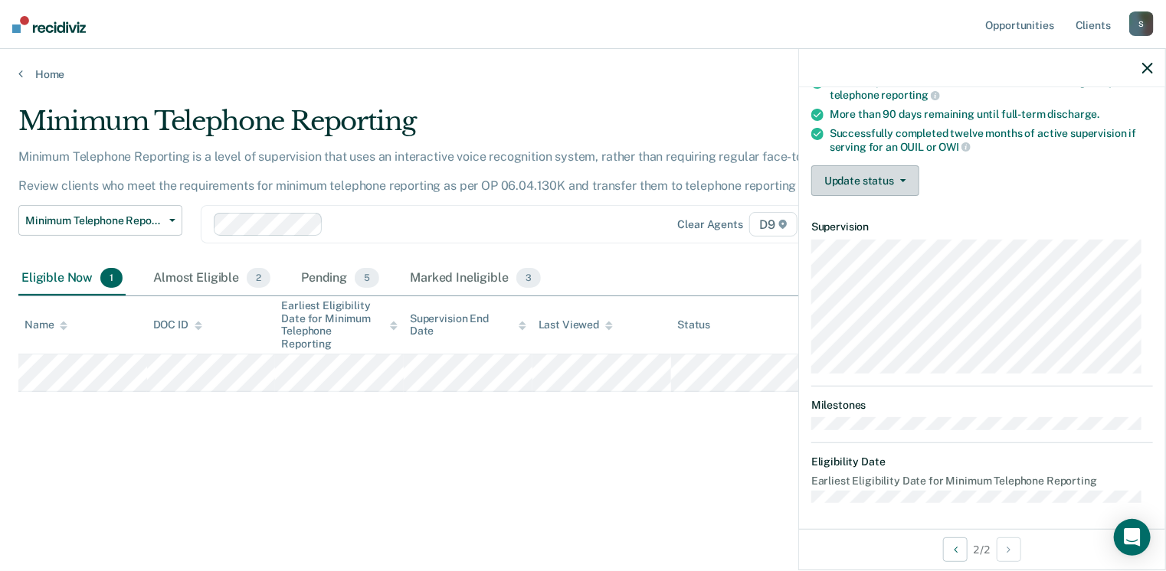
click at [869, 187] on button "Update status" at bounding box center [865, 180] width 108 height 31
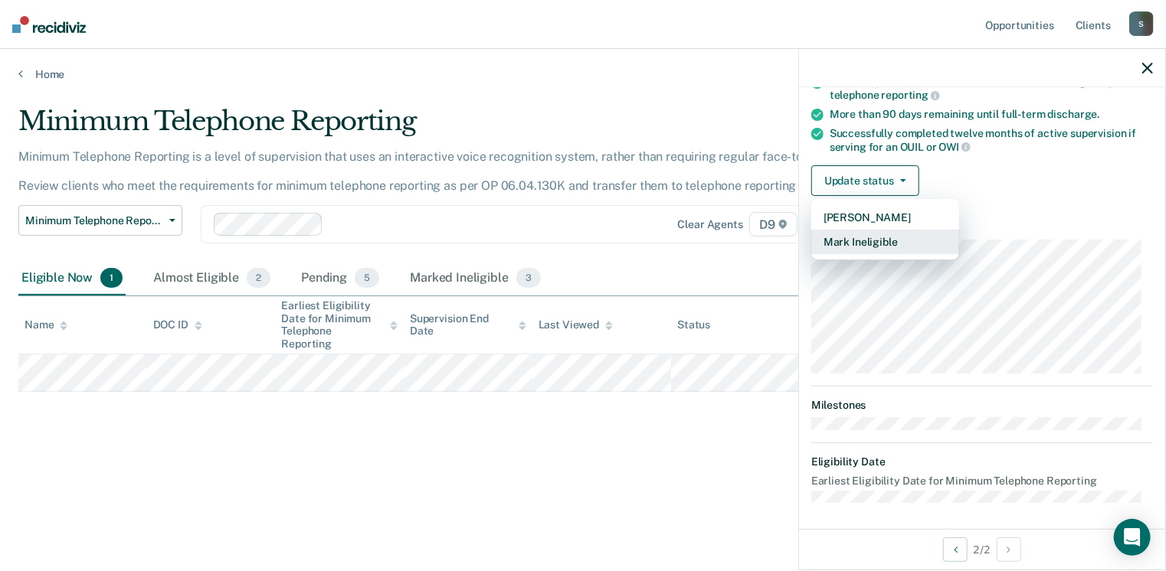
click at [856, 244] on button "Mark Ineligible" at bounding box center [885, 242] width 148 height 25
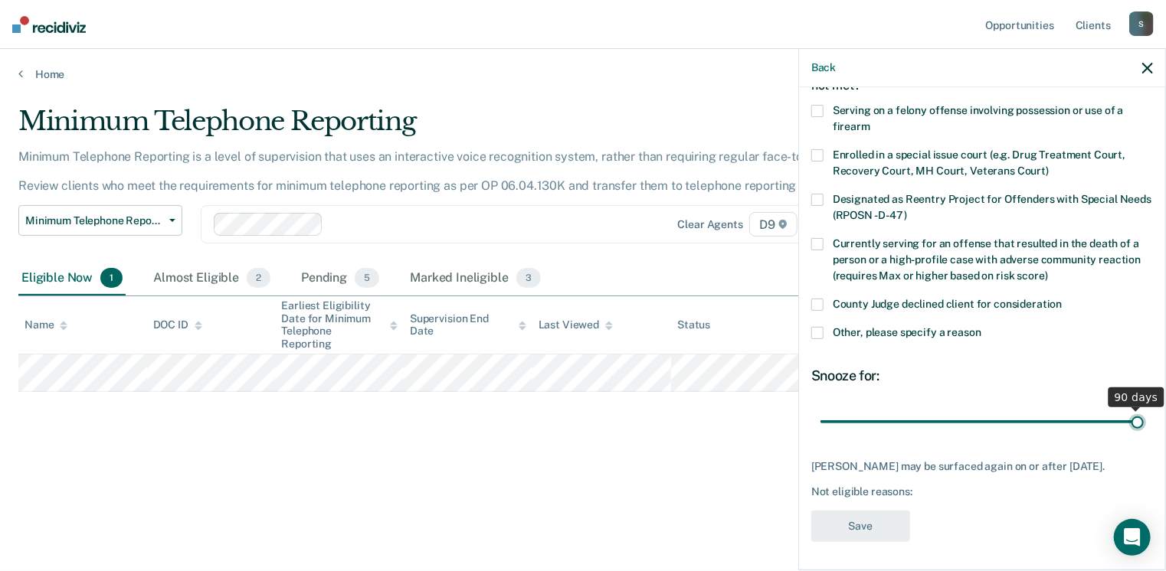
type input "90"
click at [1130, 417] on input "range" at bounding box center [981, 422] width 323 height 27
drag, startPoint x: 815, startPoint y: 328, endPoint x: 832, endPoint y: 335, distance: 18.5
click at [817, 328] on span at bounding box center [817, 333] width 12 height 12
click at [981, 327] on input "Other, please specify a reason" at bounding box center [981, 327] width 0 height 0
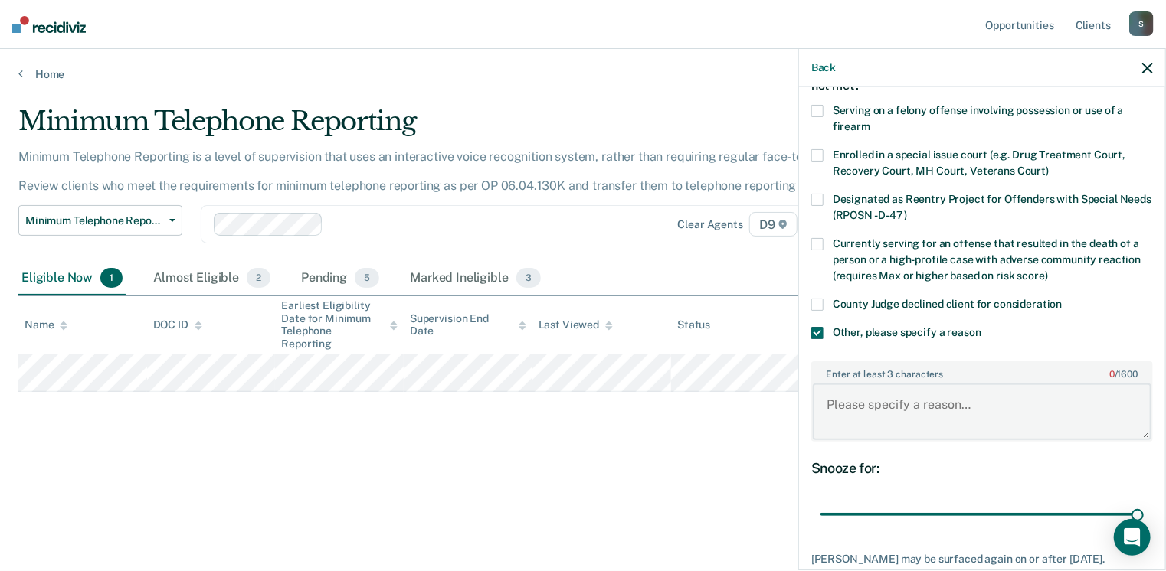
click at [859, 394] on textarea "Enter at least 3 characters 0 / 1600" at bounding box center [982, 412] width 339 height 57
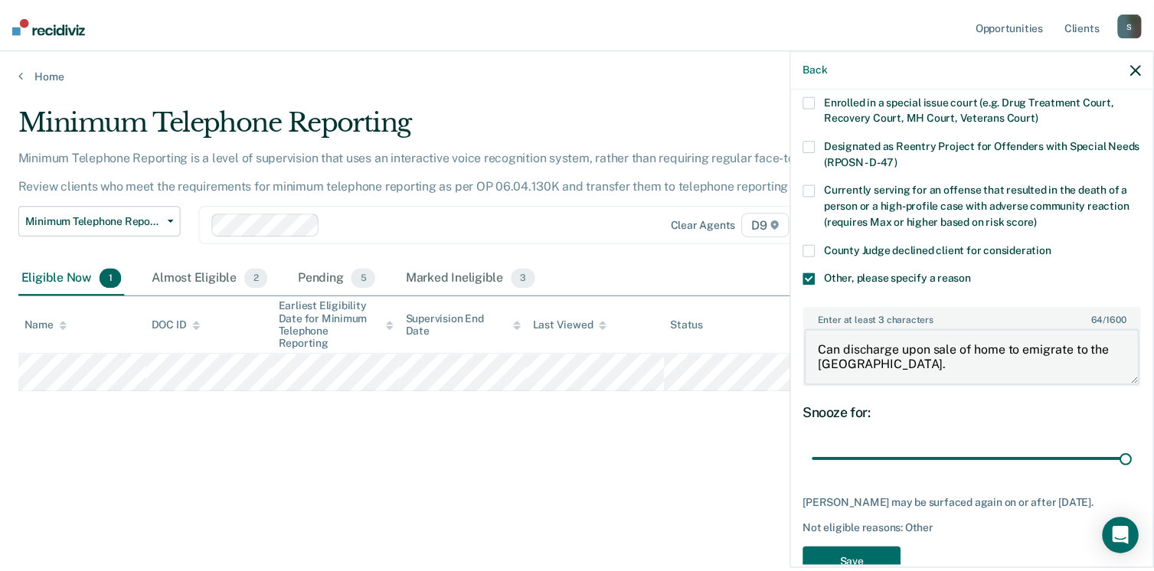
scroll to position [190, 0]
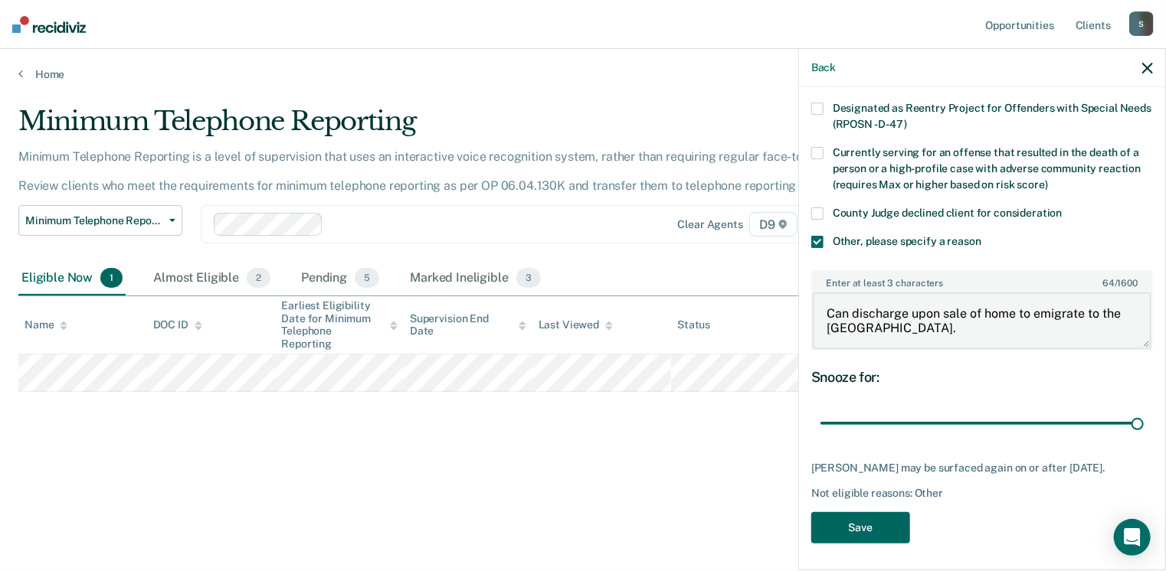
type textarea "Can discharge upon sale of home to emigrate to the [GEOGRAPHIC_DATA]."
click at [864, 516] on button "Save" at bounding box center [860, 527] width 99 height 31
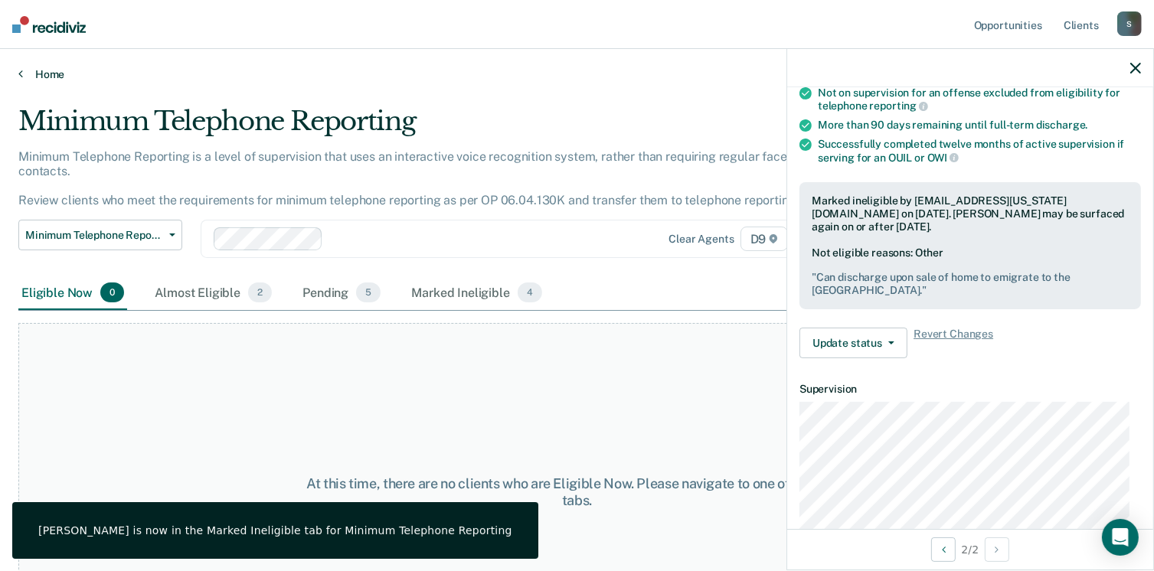
click at [49, 78] on link "Home" at bounding box center [576, 74] width 1117 height 14
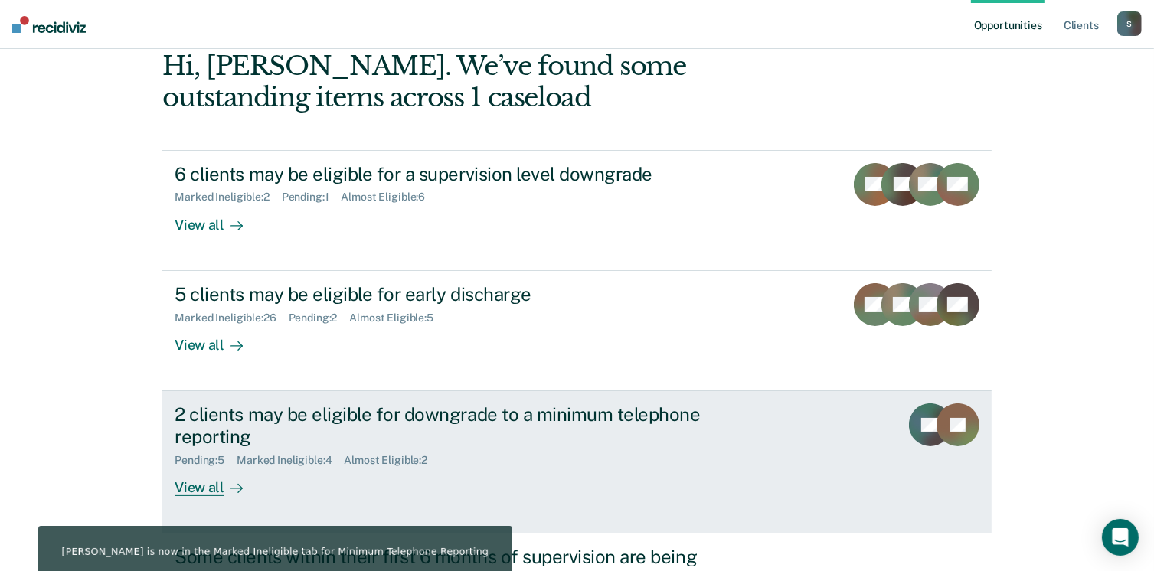
scroll to position [153, 0]
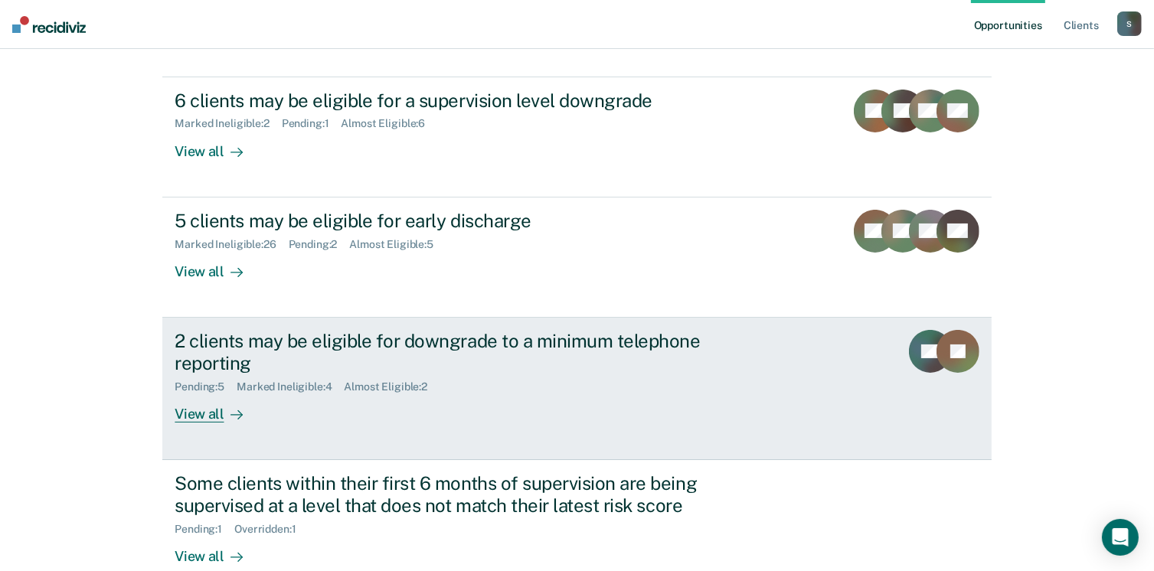
click at [305, 345] on div "2 clients may be eligible for downgrade to a minimum telephone reporting" at bounding box center [444, 352] width 538 height 44
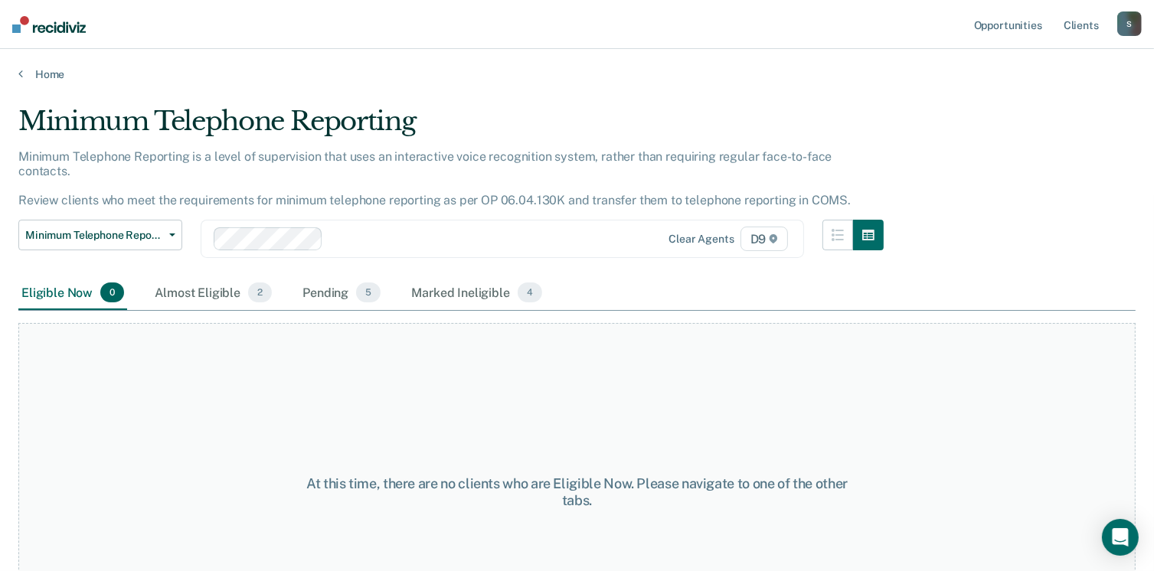
click at [52, 81] on main "Minimum Telephone Reporting Minimum Telephone Reporting is a level of supervisi…" at bounding box center [577, 324] width 1154 height 486
click at [49, 67] on link "Home" at bounding box center [576, 74] width 1117 height 14
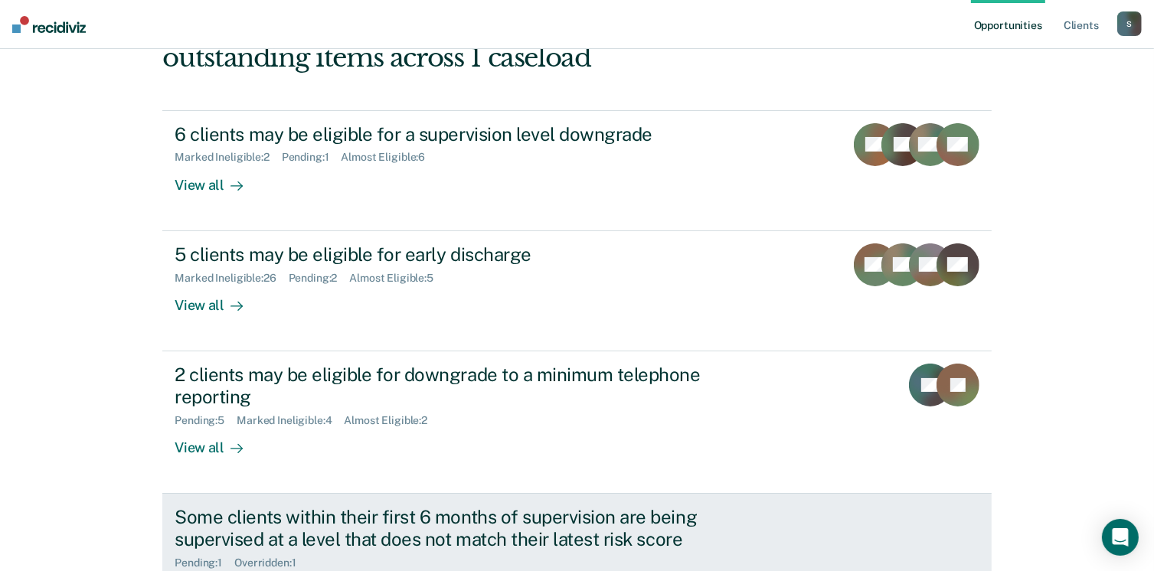
scroll to position [244, 0]
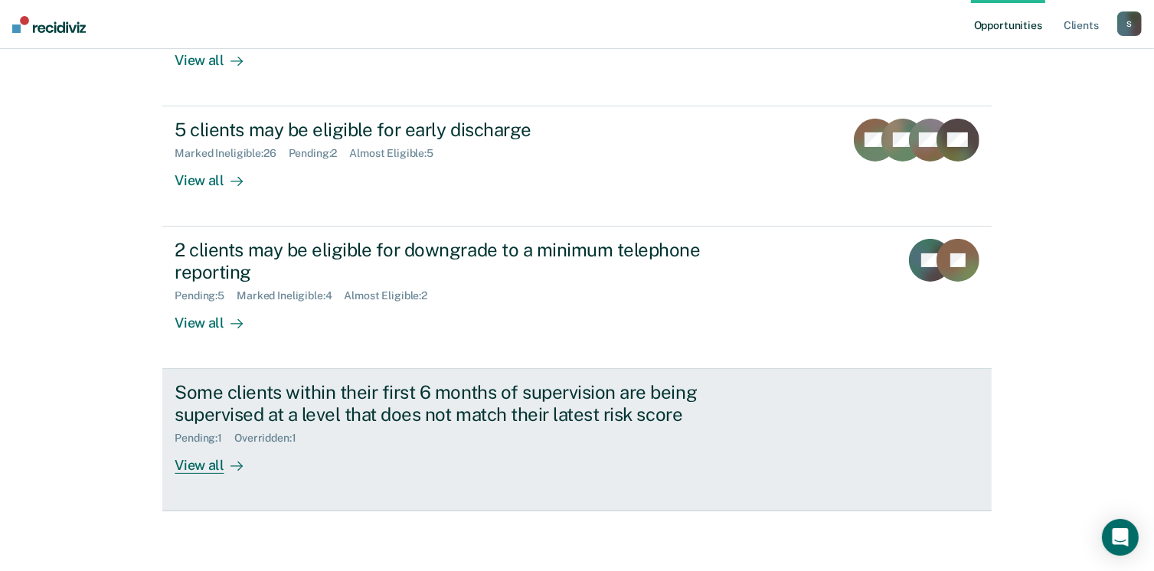
click at [205, 462] on div "View all" at bounding box center [218, 459] width 86 height 30
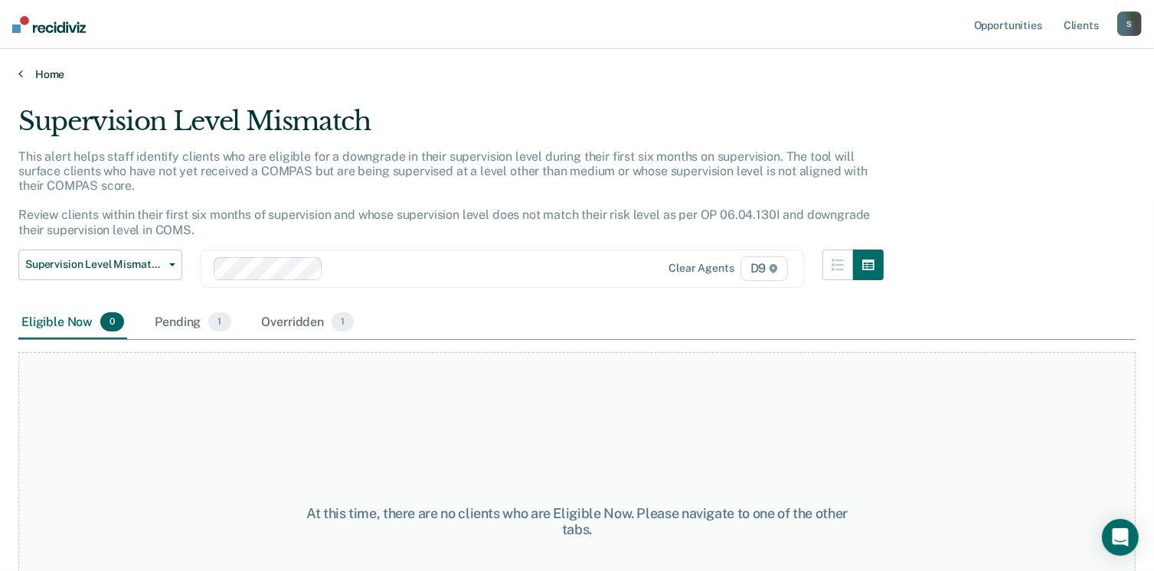
click at [34, 74] on link "Home" at bounding box center [576, 74] width 1117 height 14
